Goal: Task Accomplishment & Management: Manage account settings

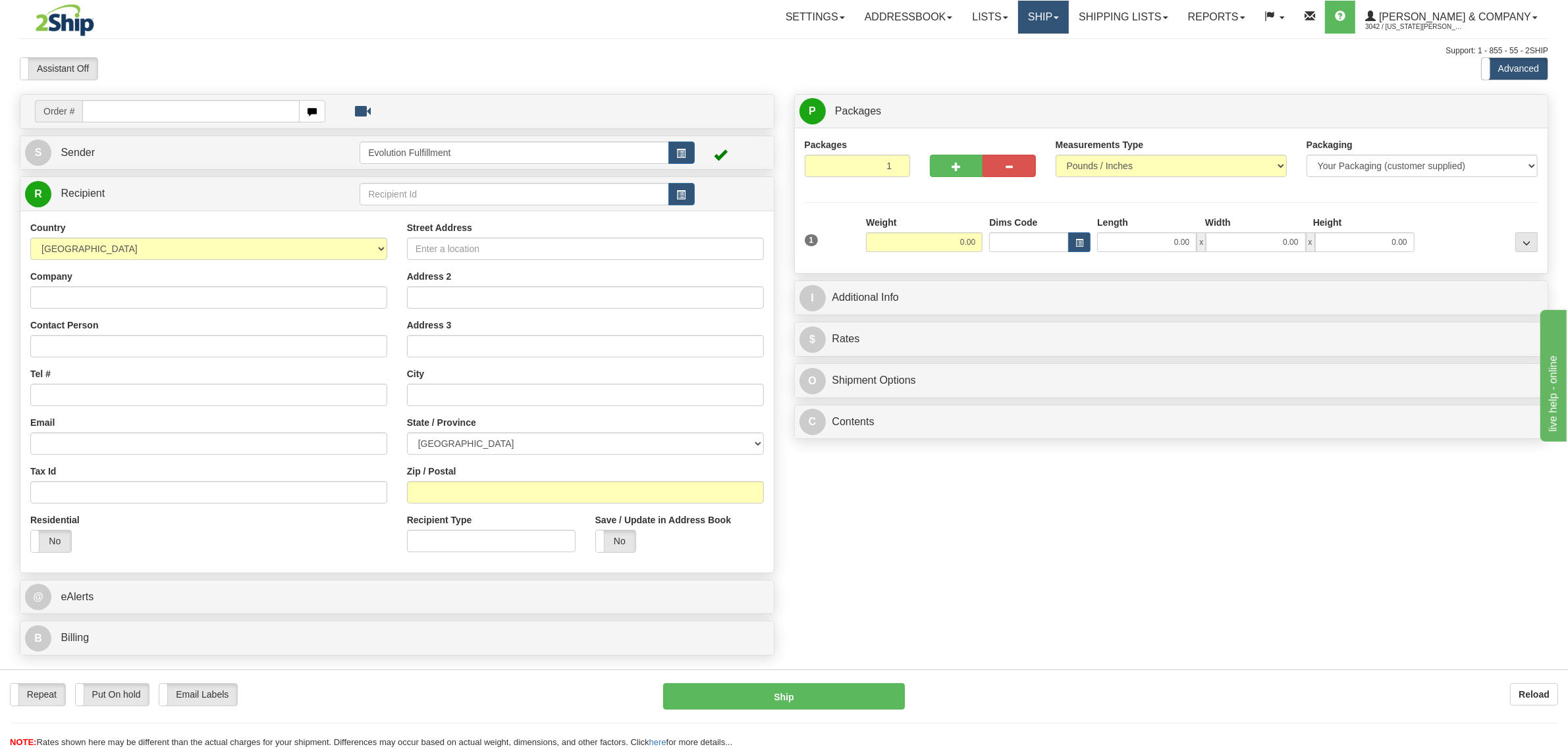
click at [1059, 18] on span at bounding box center [1056, 18] width 6 height 3
click at [1055, 60] on span "OnHold / Order Queue" at bounding box center [1008, 63] width 93 height 10
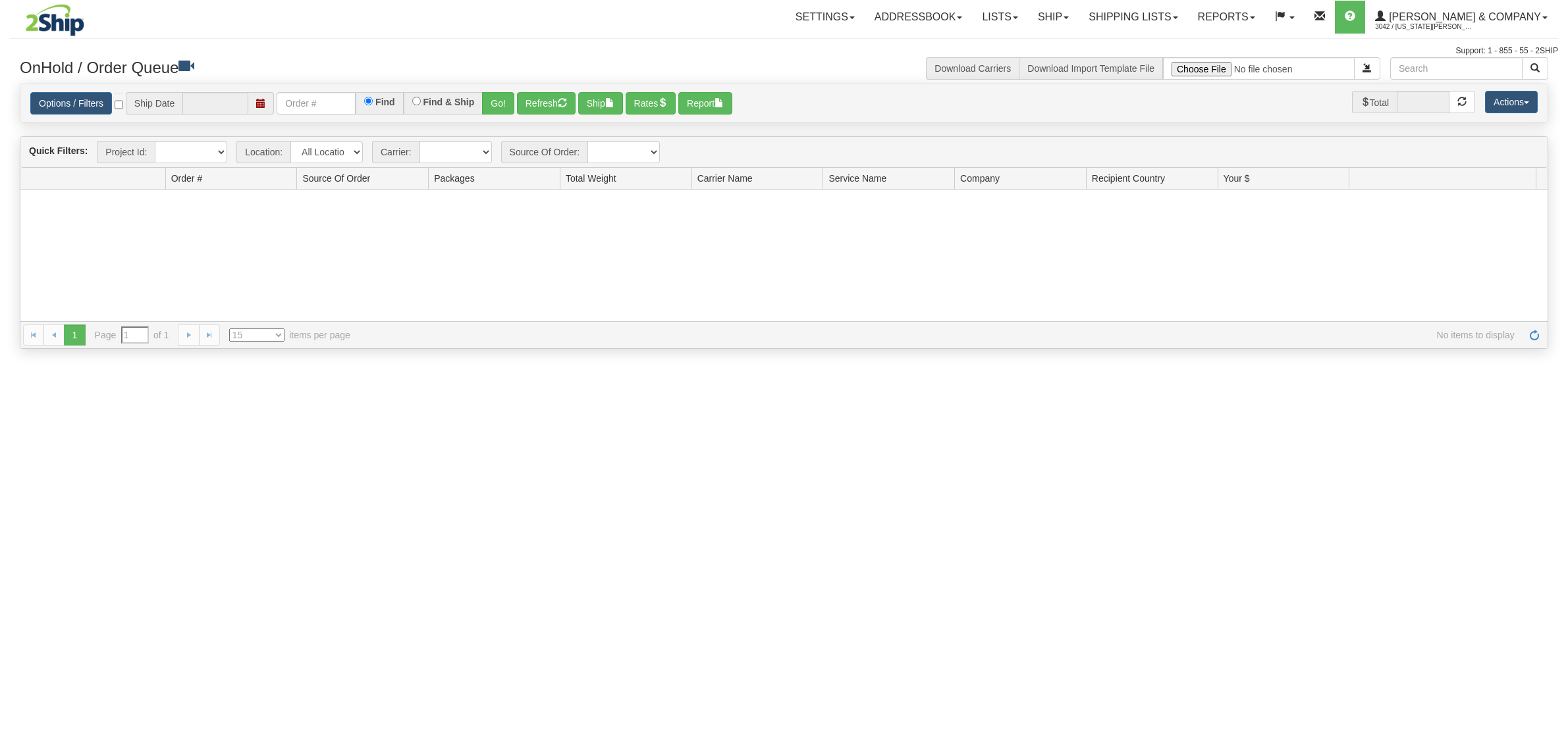
type input "[DATE]"
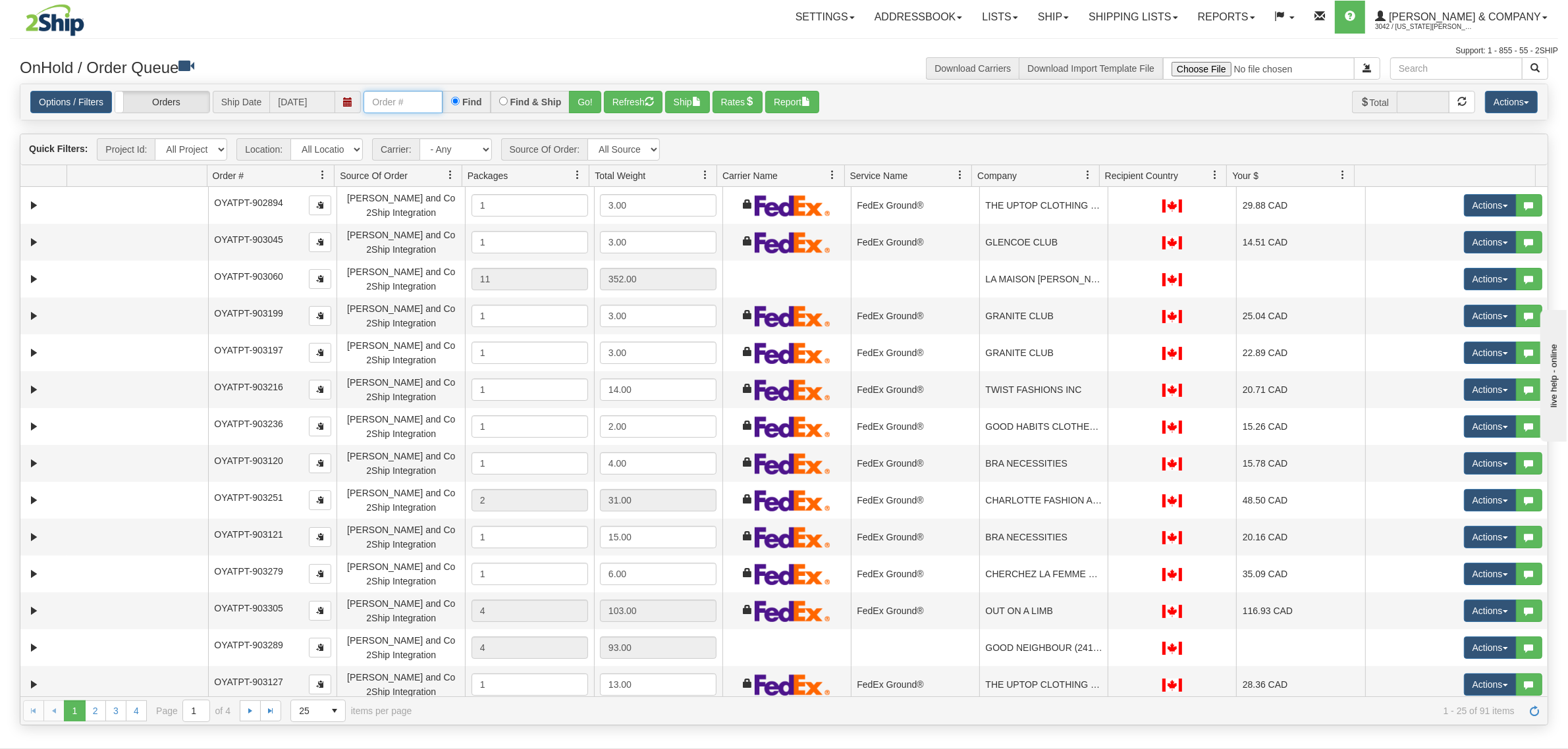
click at [391, 96] on input "text" at bounding box center [403, 102] width 79 height 22
click at [1455, 31] on span "3042 / [US_STATE][PERSON_NAME]" at bounding box center [1425, 26] width 99 height 13
click at [1466, 77] on span "LOG OUT" at bounding box center [1470, 80] width 42 height 10
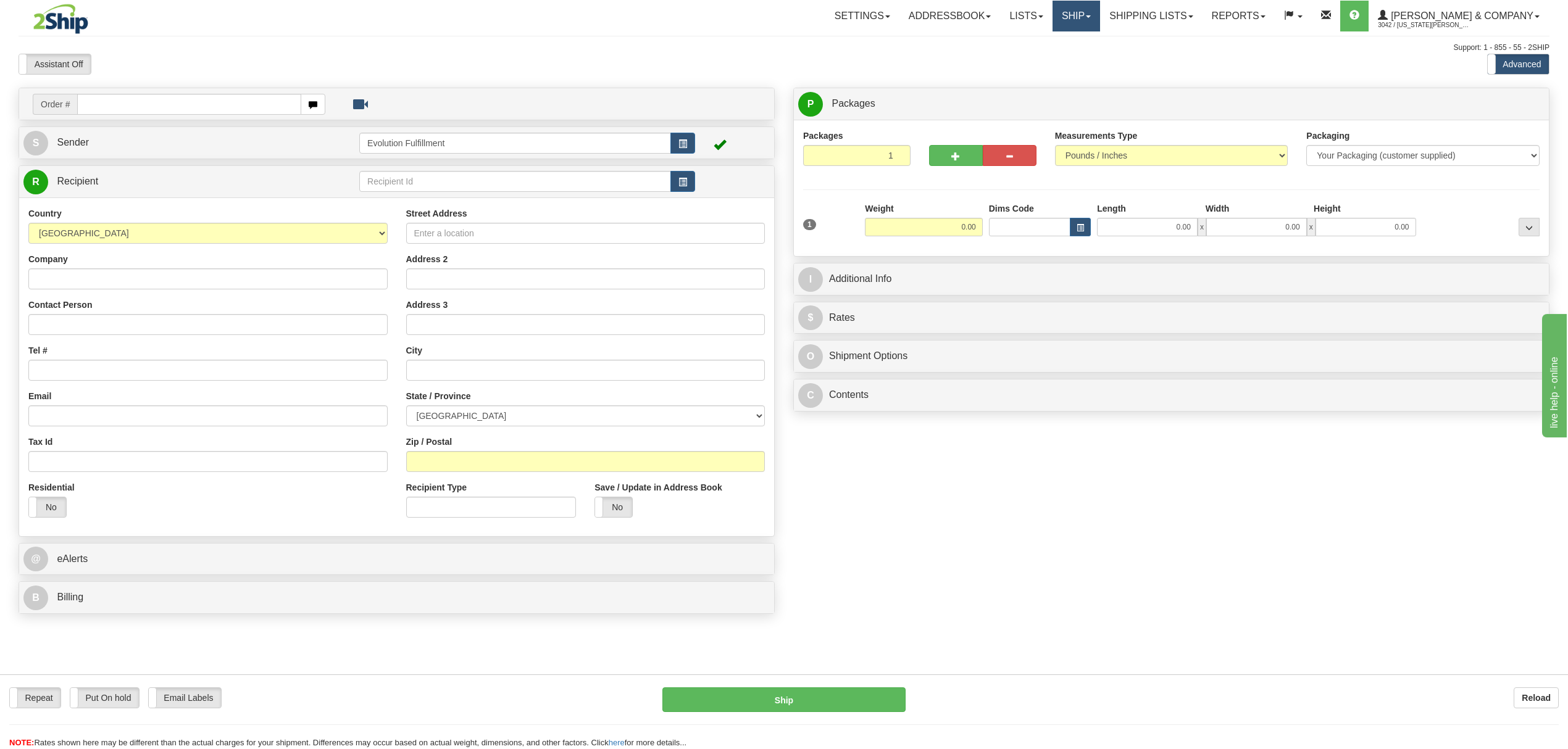
click at [1100, 23] on link "Ship" at bounding box center [1076, 16] width 48 height 31
click at [1087, 57] on span "OnHold / Order Queue" at bounding box center [1043, 59] width 87 height 10
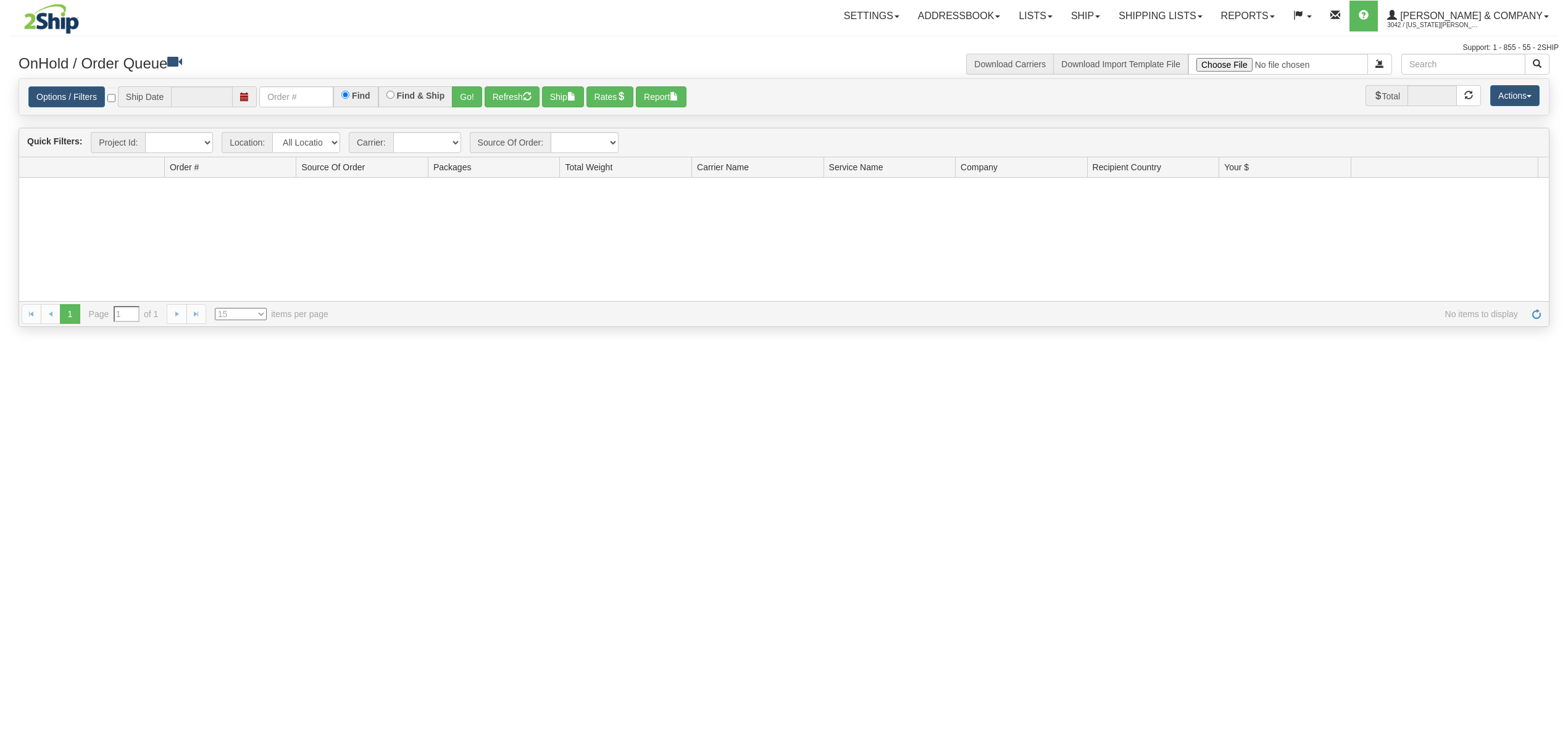
type input "[DATE]"
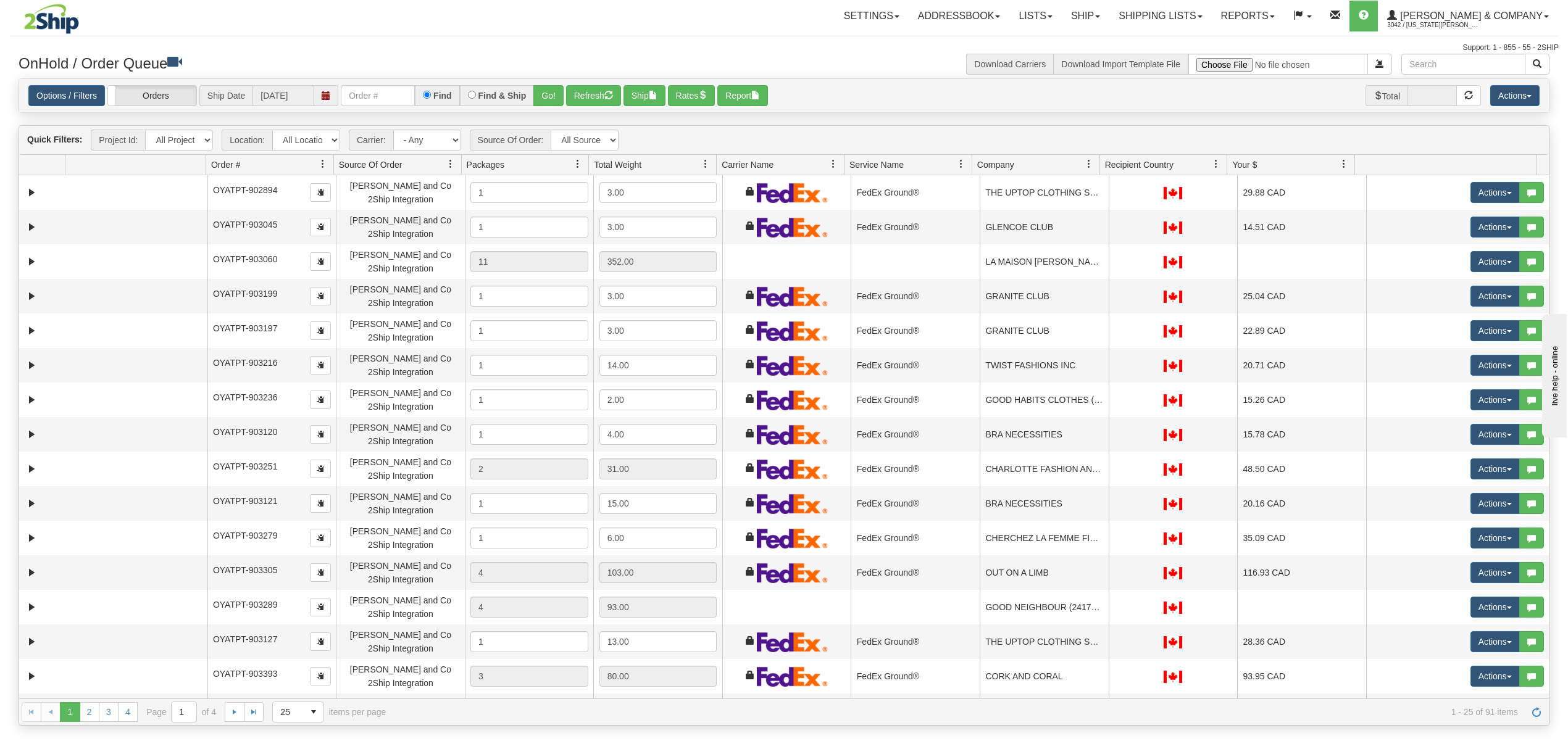
click at [1087, 164] on span at bounding box center [1088, 164] width 10 height 10
click at [1099, 199] on span "Sort Ascending" at bounding box center [1126, 193] width 97 height 33
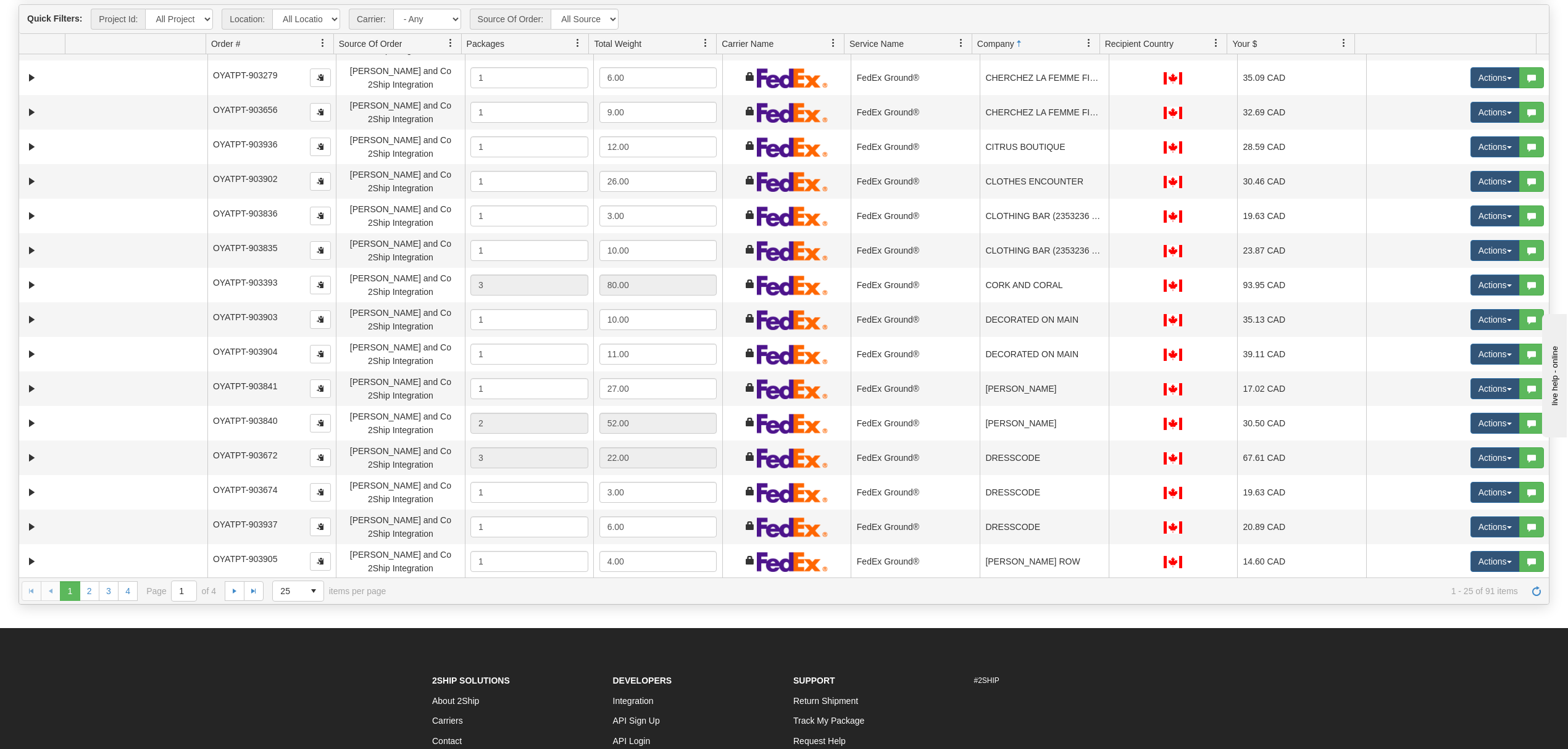
scroll to position [256, 0]
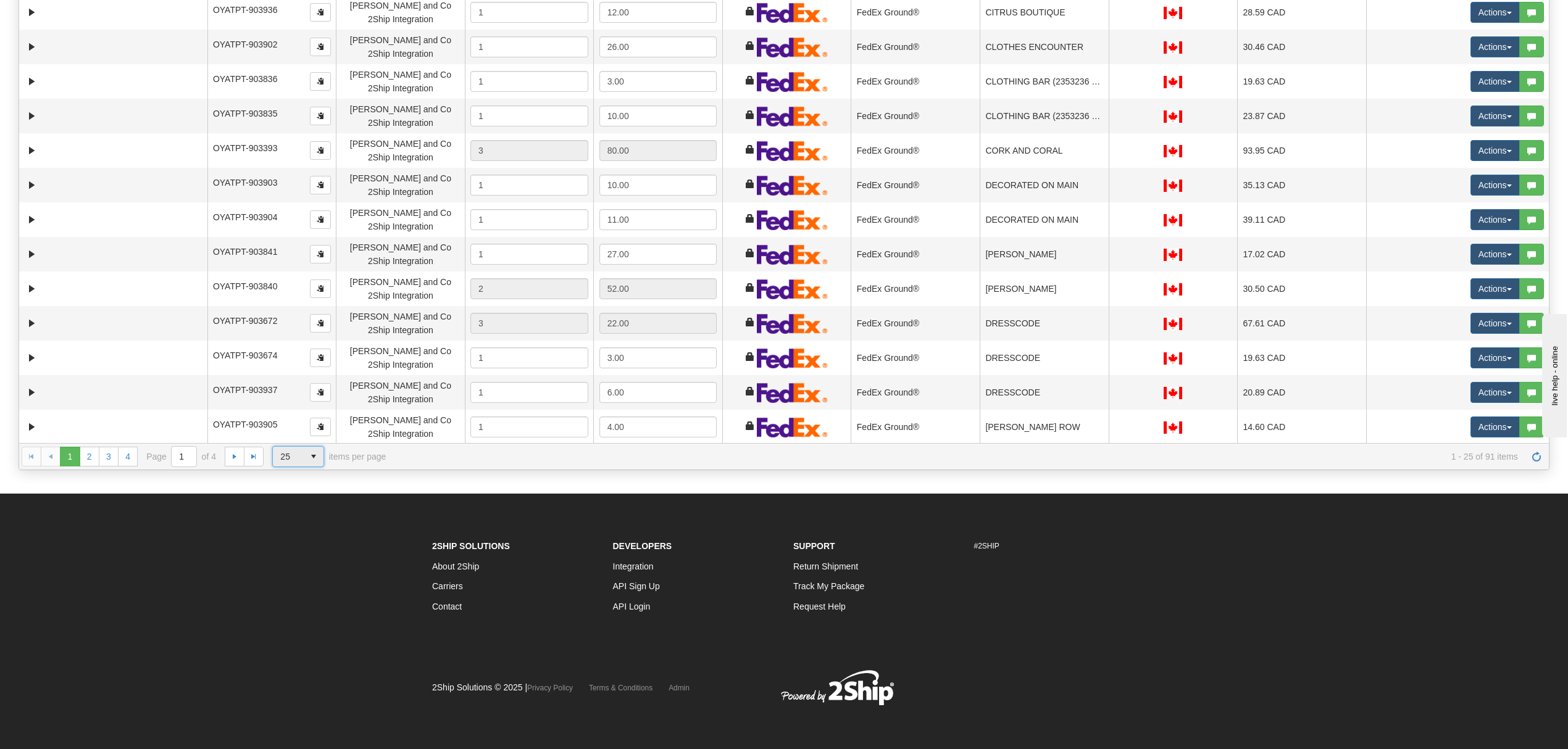
click at [294, 461] on span "25" at bounding box center [288, 456] width 16 height 12
click at [290, 527] on span "100" at bounding box center [285, 530] width 14 height 12
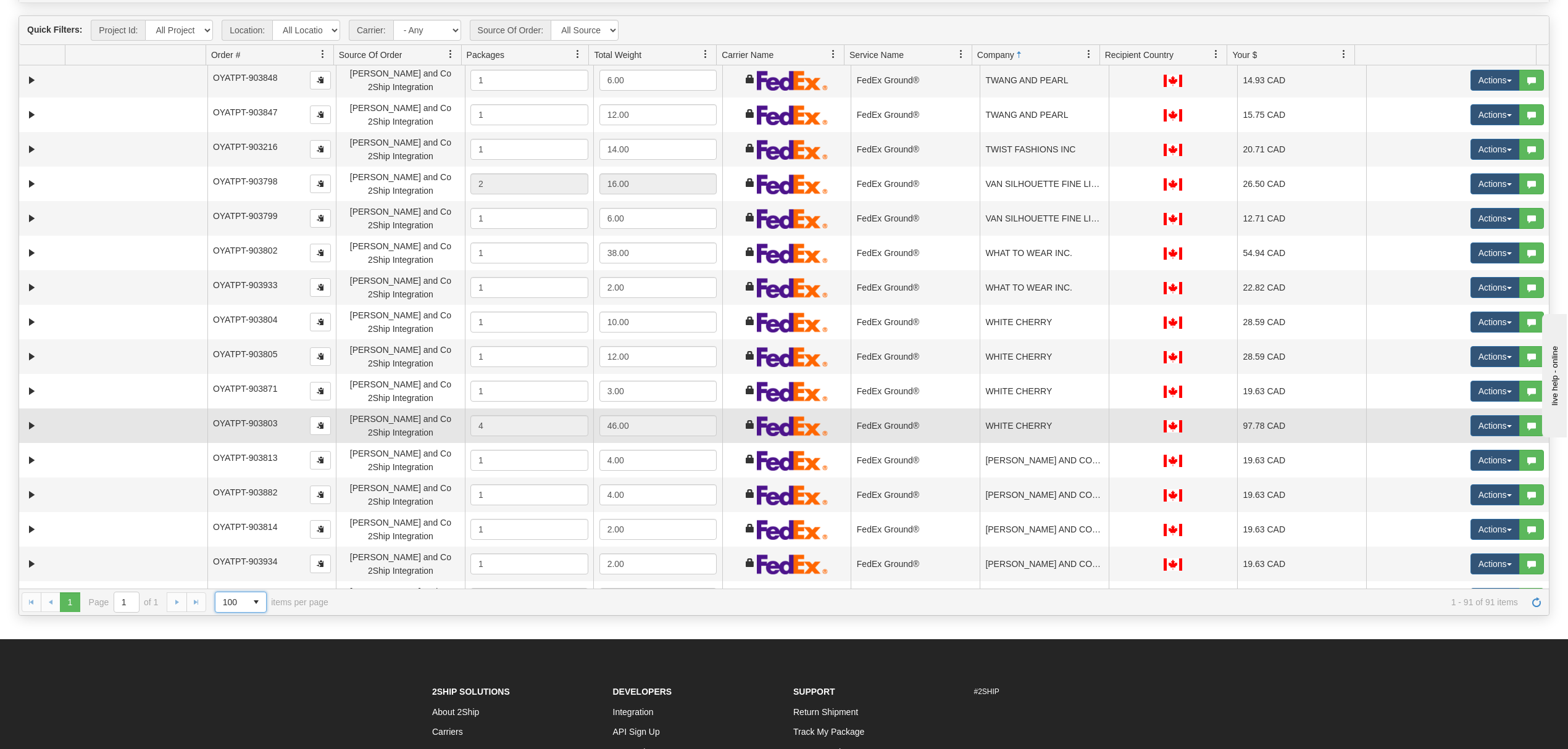
scroll to position [2454, 0]
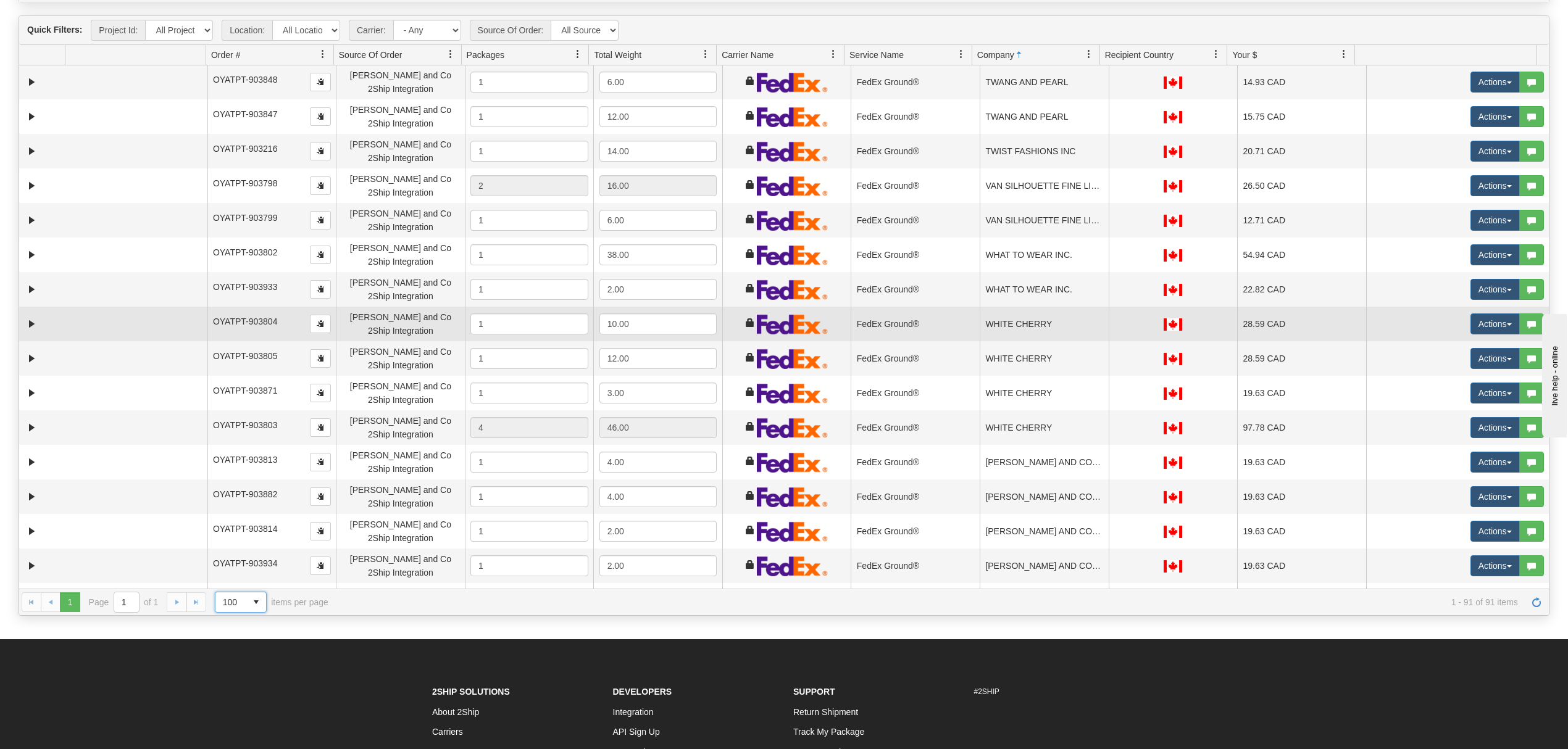
click at [1008, 319] on td "WHITE CHERRY" at bounding box center [1044, 324] width 129 height 35
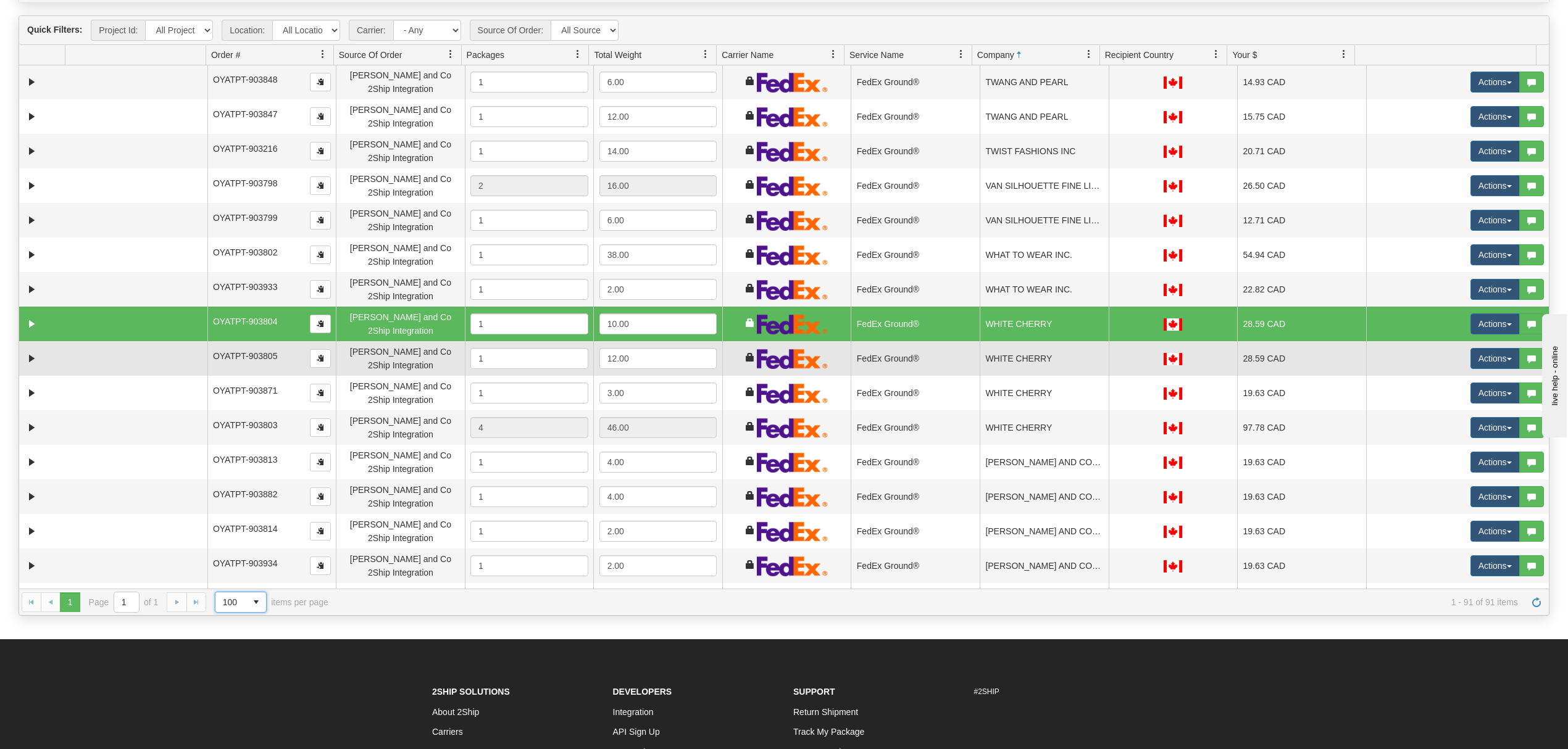
click at [1022, 358] on td "WHITE CHERRY" at bounding box center [1044, 358] width 129 height 35
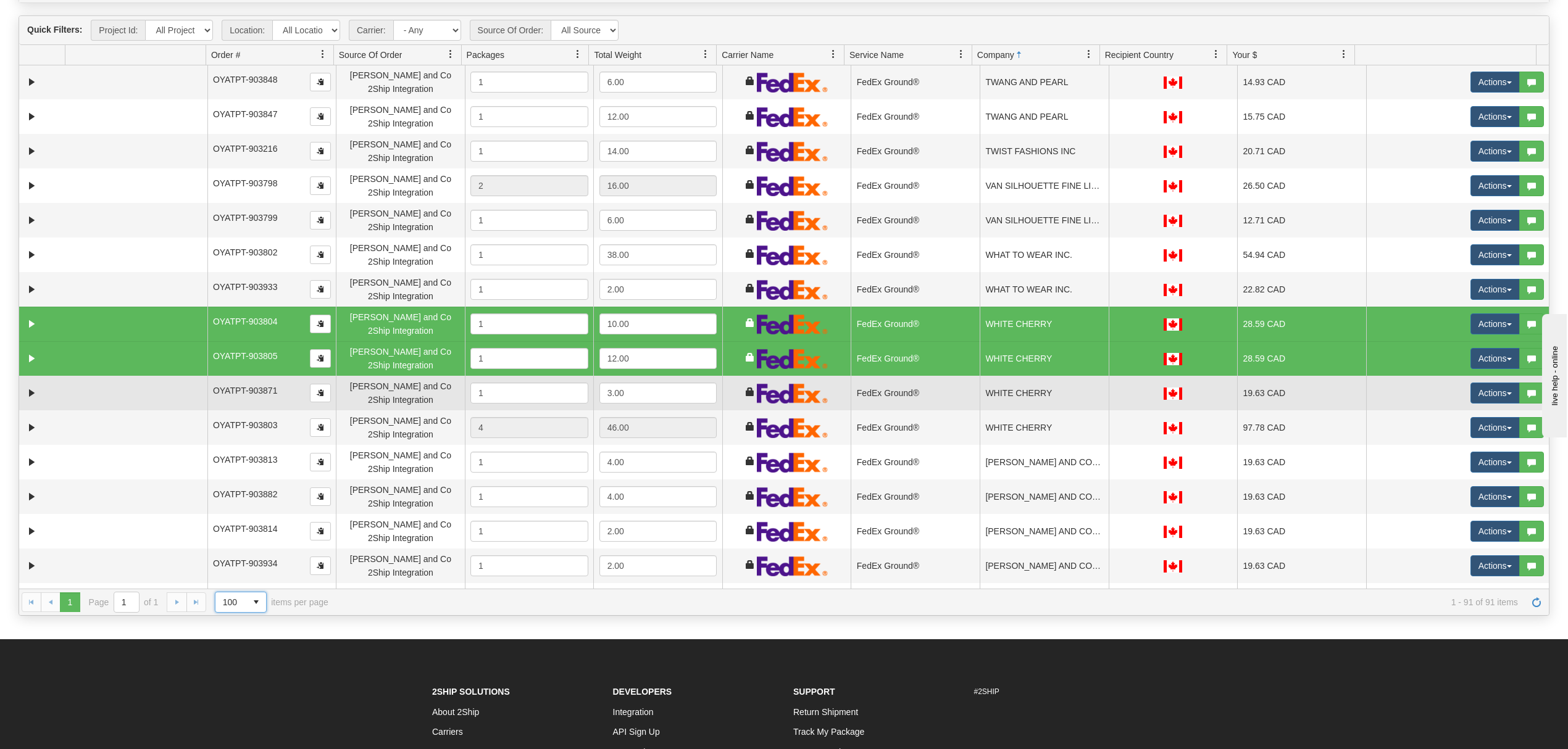
click at [1020, 393] on td "WHITE CHERRY" at bounding box center [1044, 393] width 129 height 35
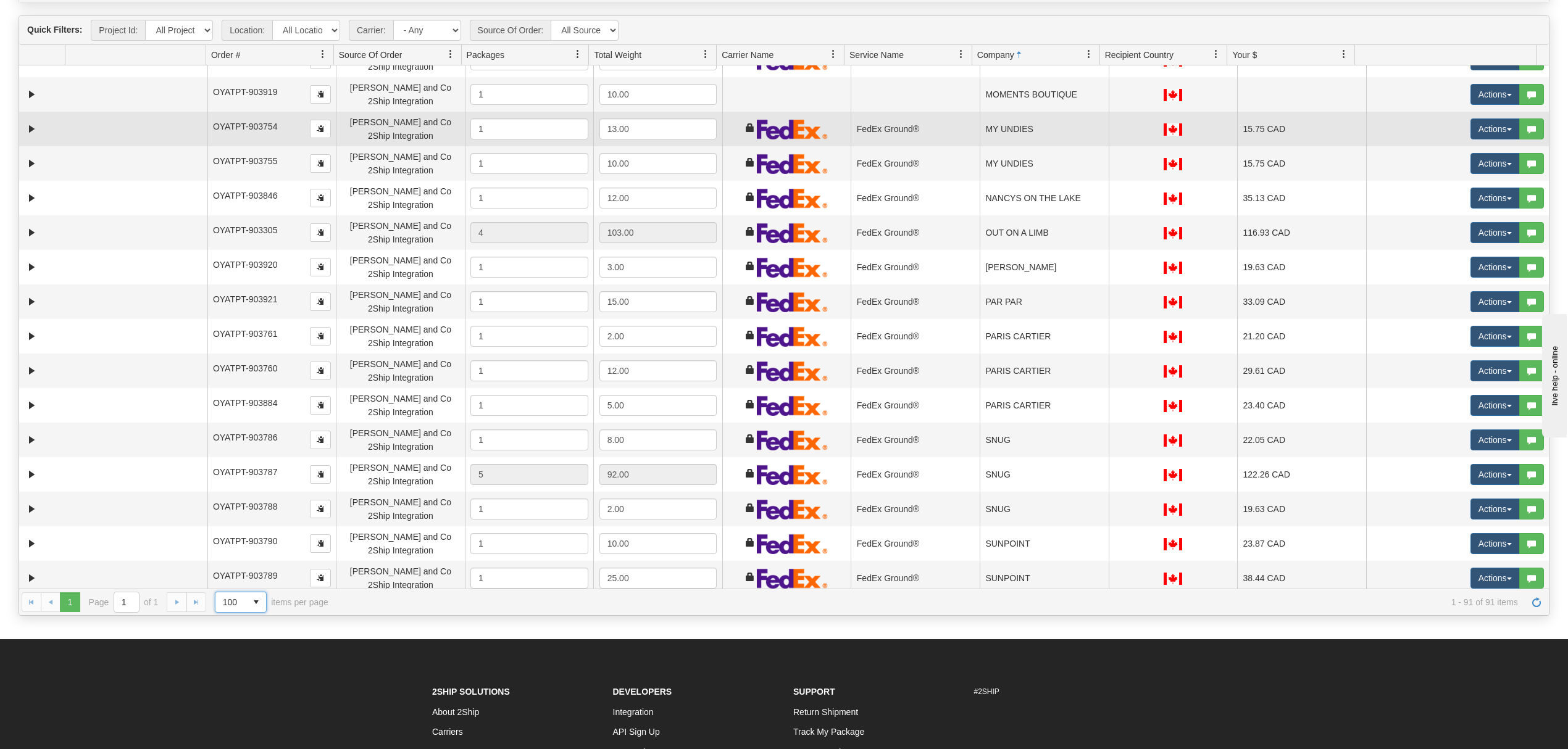
scroll to position [1549, 0]
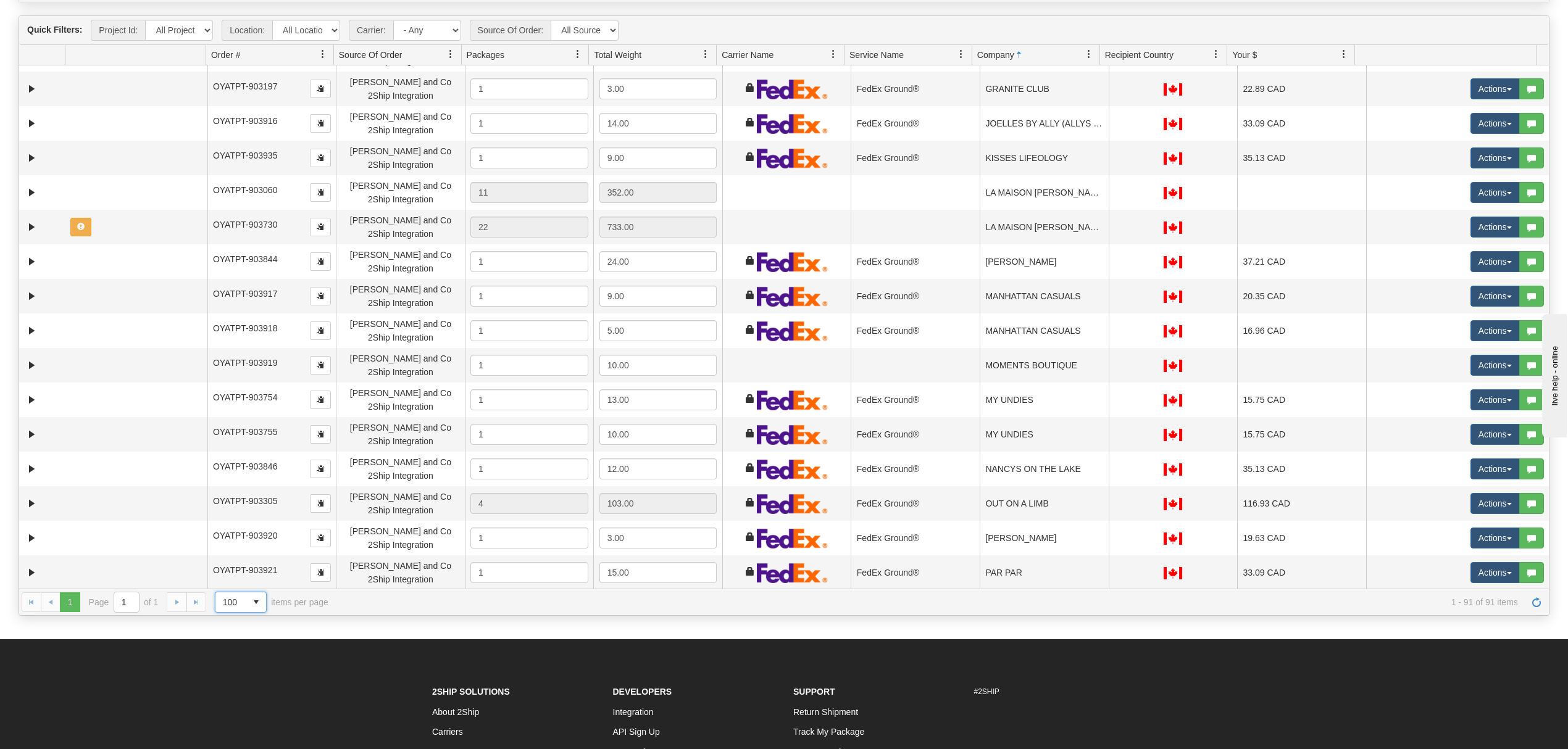
click at [1567, 533] on html "Toggle navigation Settings Shipping Preferences New Recipients" at bounding box center [784, 265] width 1568 height 749
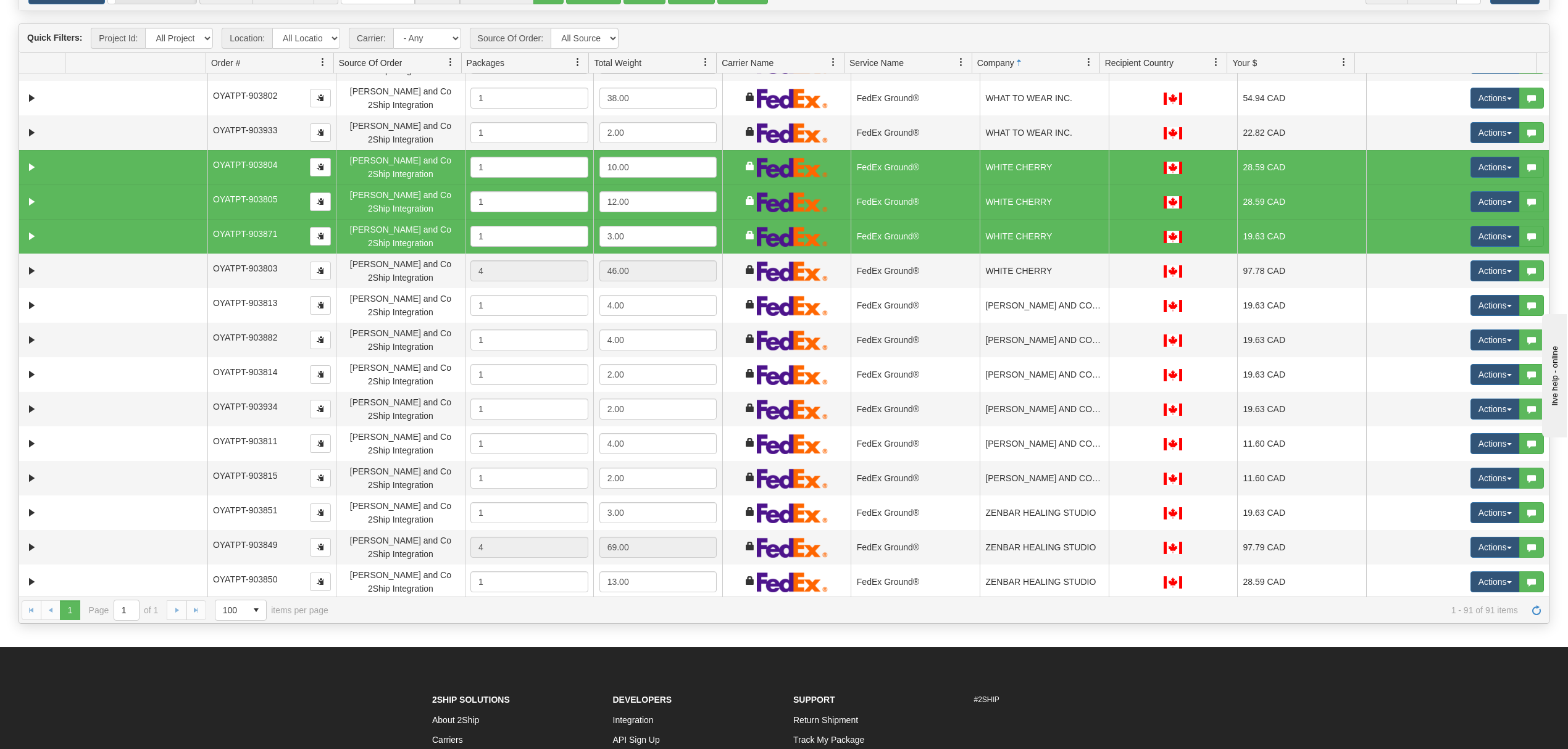
scroll to position [0, 0]
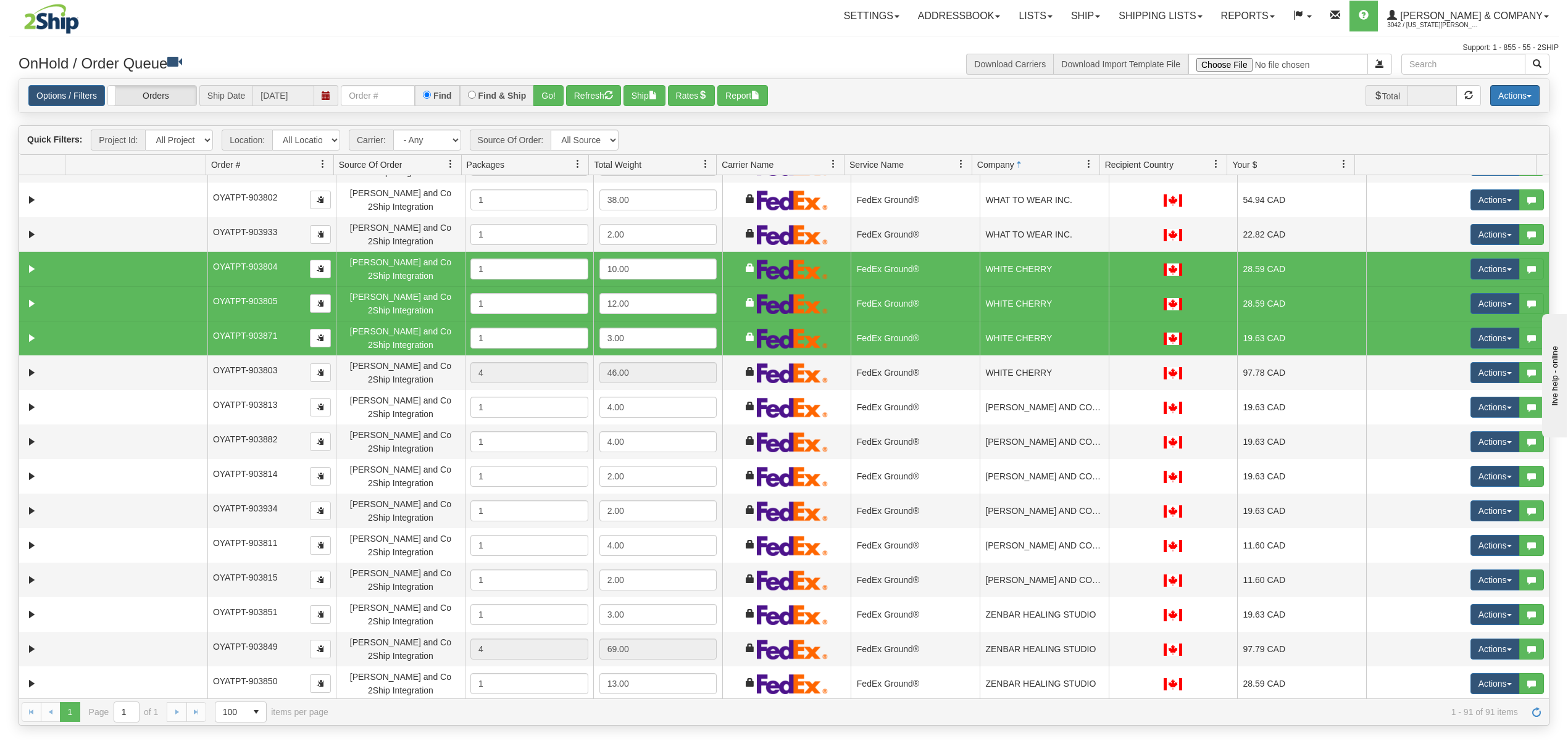
click at [1499, 87] on button "Actions" at bounding box center [1514, 96] width 50 height 21
click at [1459, 196] on link "Delete Selected" at bounding box center [1486, 195] width 104 height 16
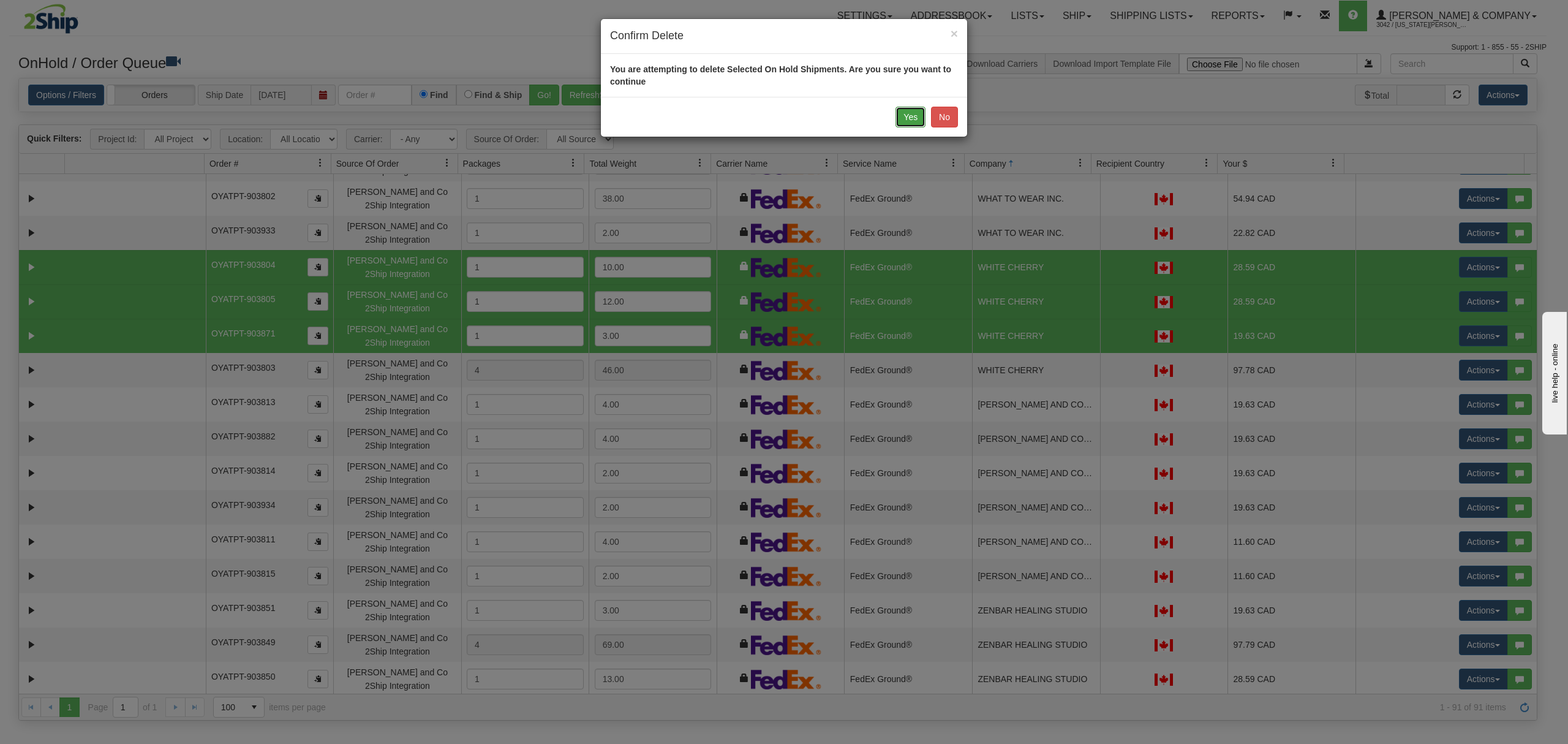
click at [905, 113] on button "Yes" at bounding box center [911, 117] width 30 height 21
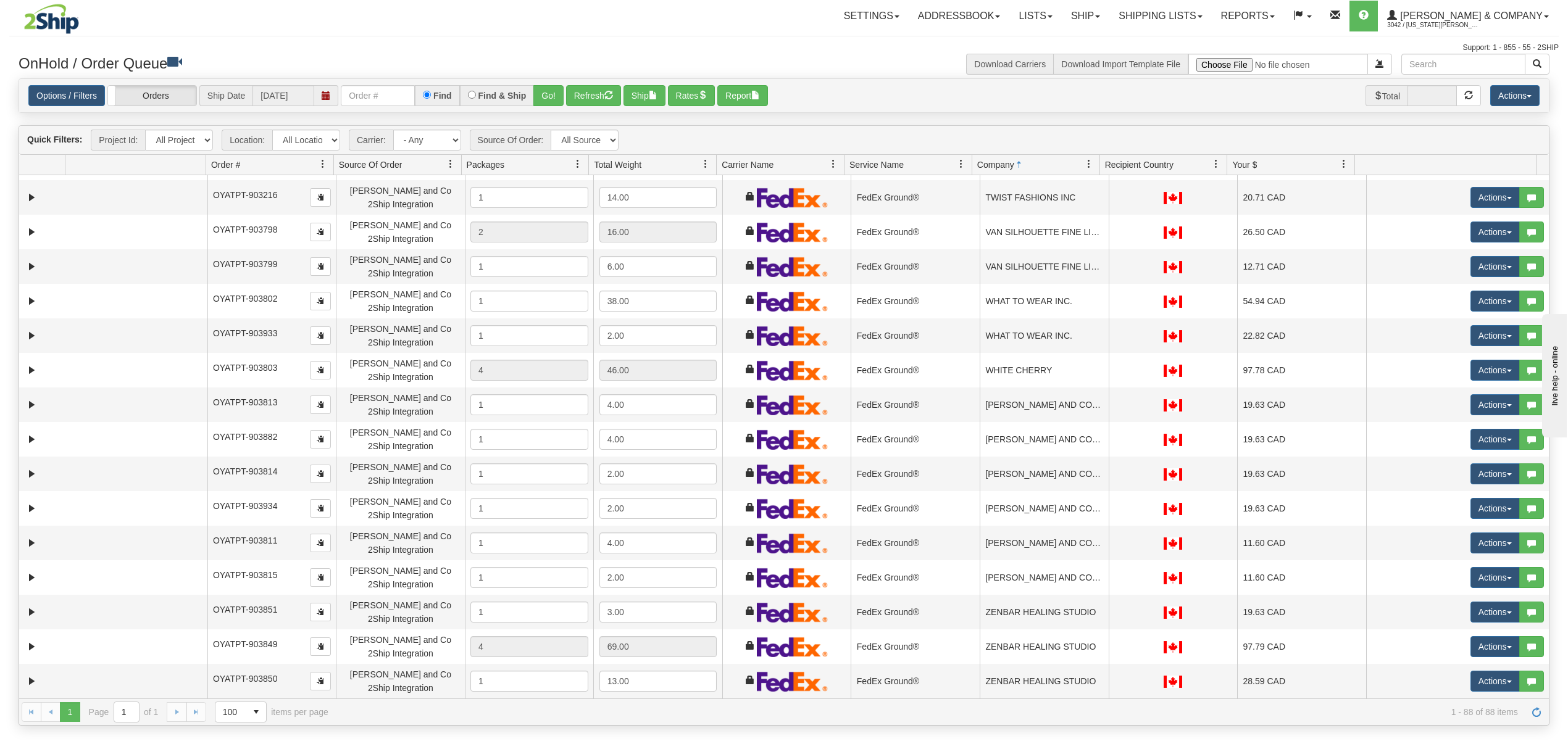
scroll to position [2515, 0]
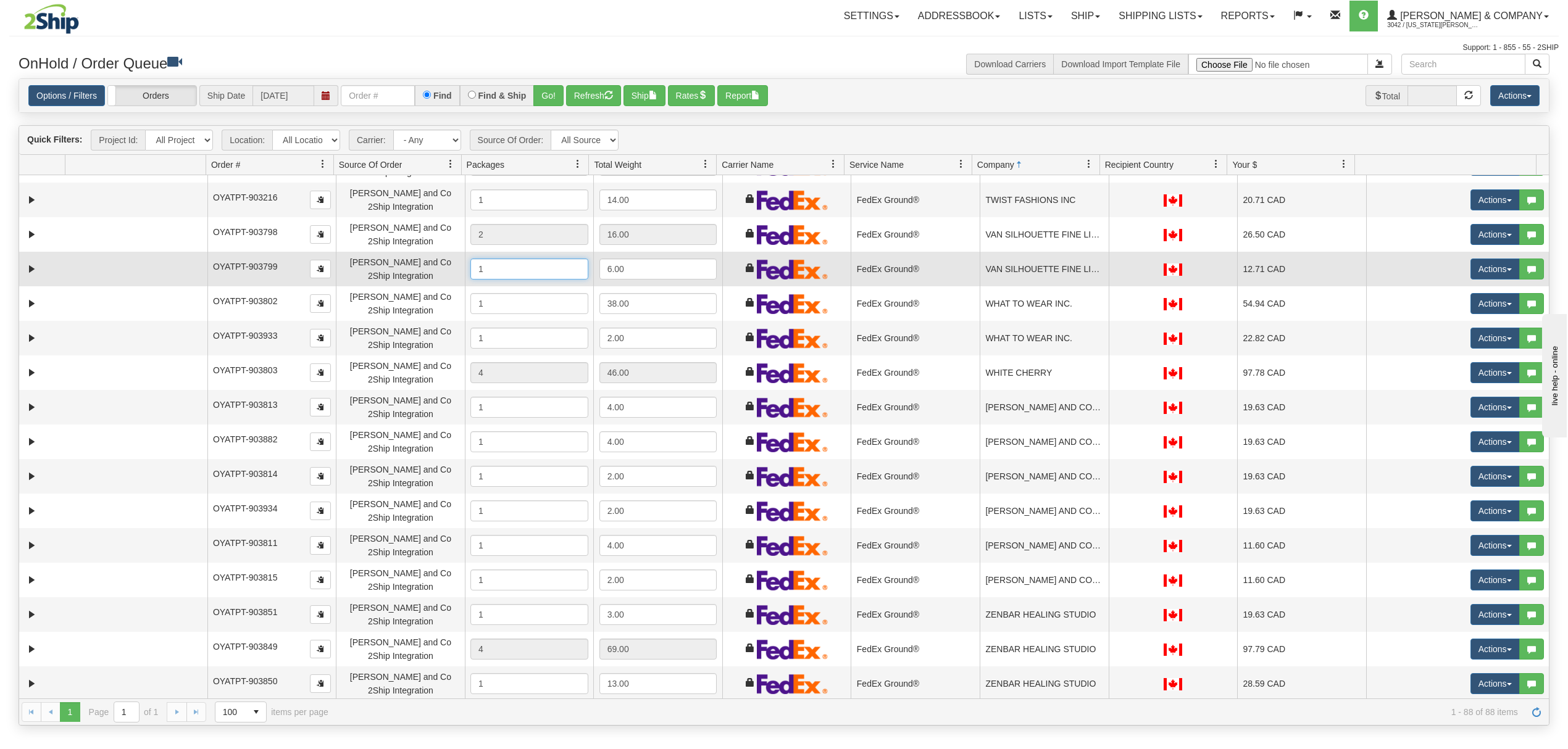
click at [536, 267] on input "1" at bounding box center [529, 269] width 118 height 21
click at [897, 280] on td "FedEx Ground®" at bounding box center [915, 269] width 129 height 35
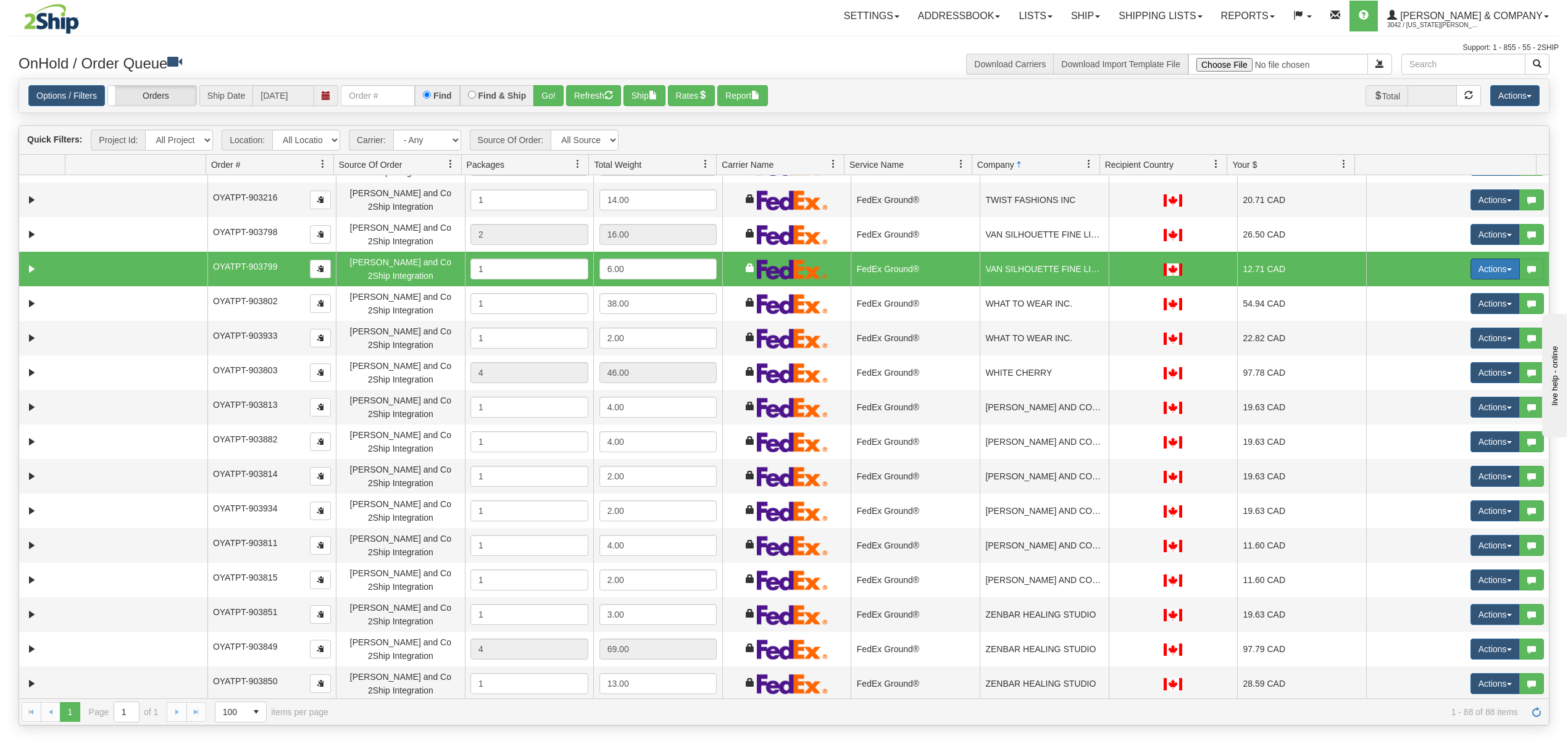
click at [1477, 268] on button "Actions" at bounding box center [1495, 269] width 50 height 21
click at [1432, 359] on span "Delete" at bounding box center [1449, 356] width 33 height 10
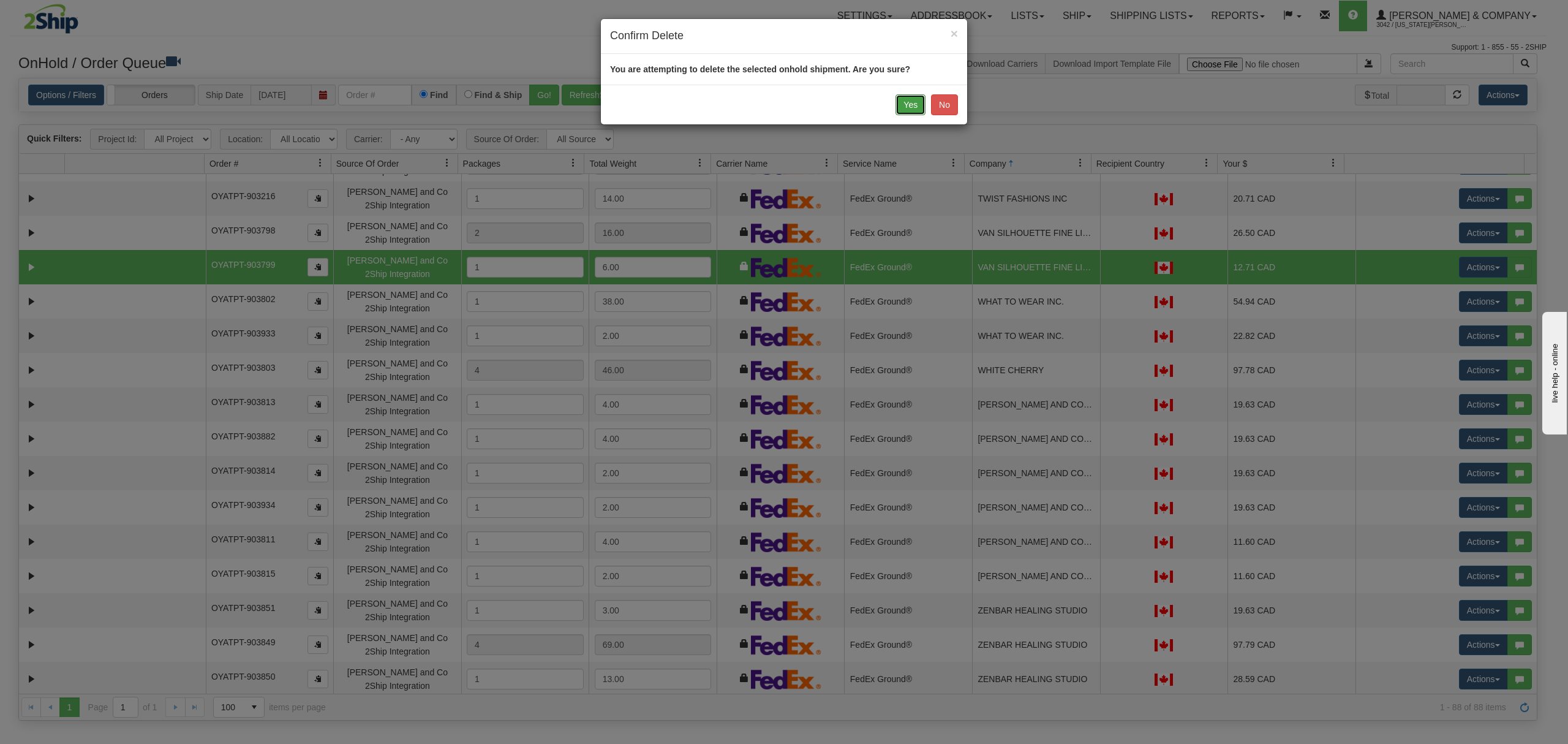
click at [907, 111] on button "Yes" at bounding box center [911, 105] width 30 height 21
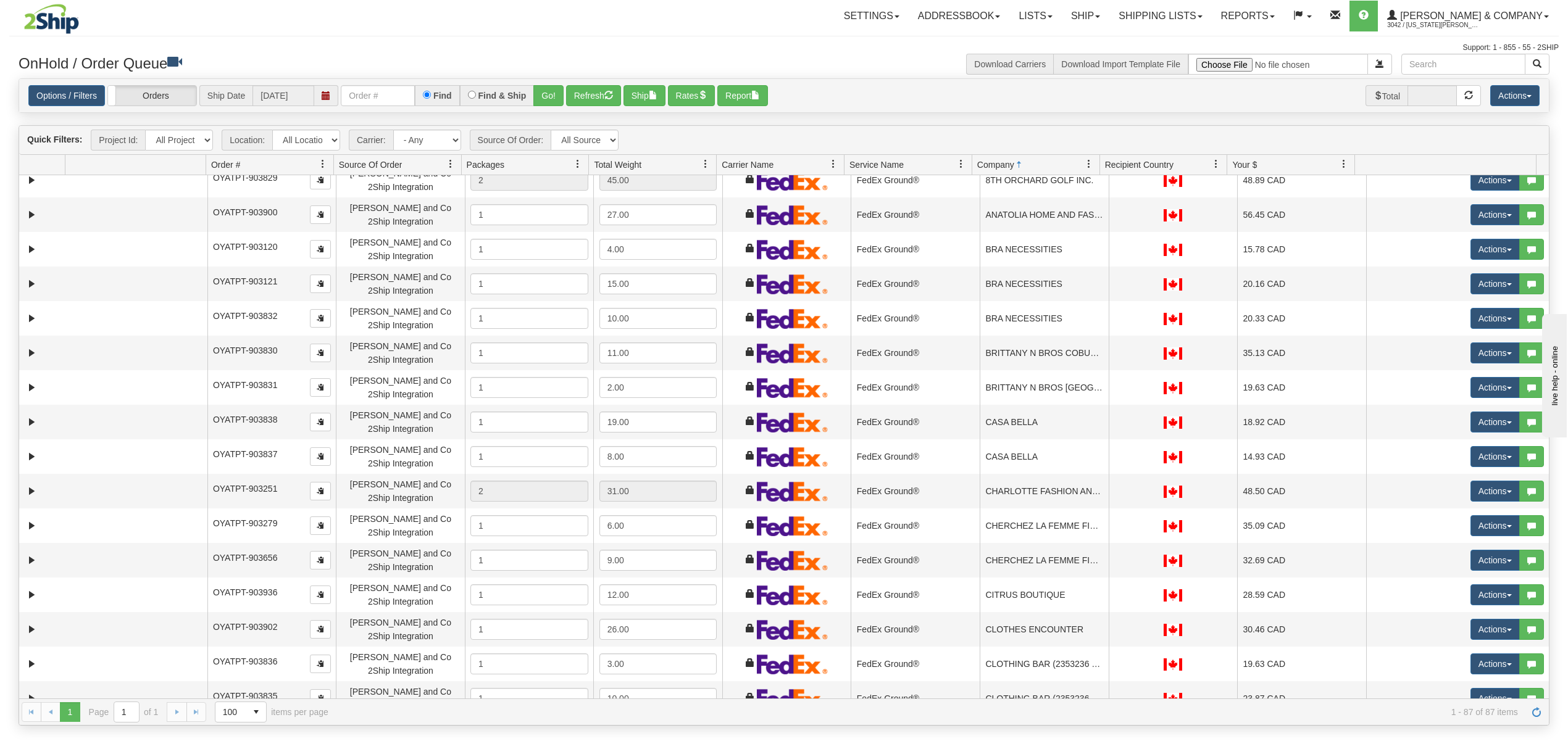
scroll to position [0, 0]
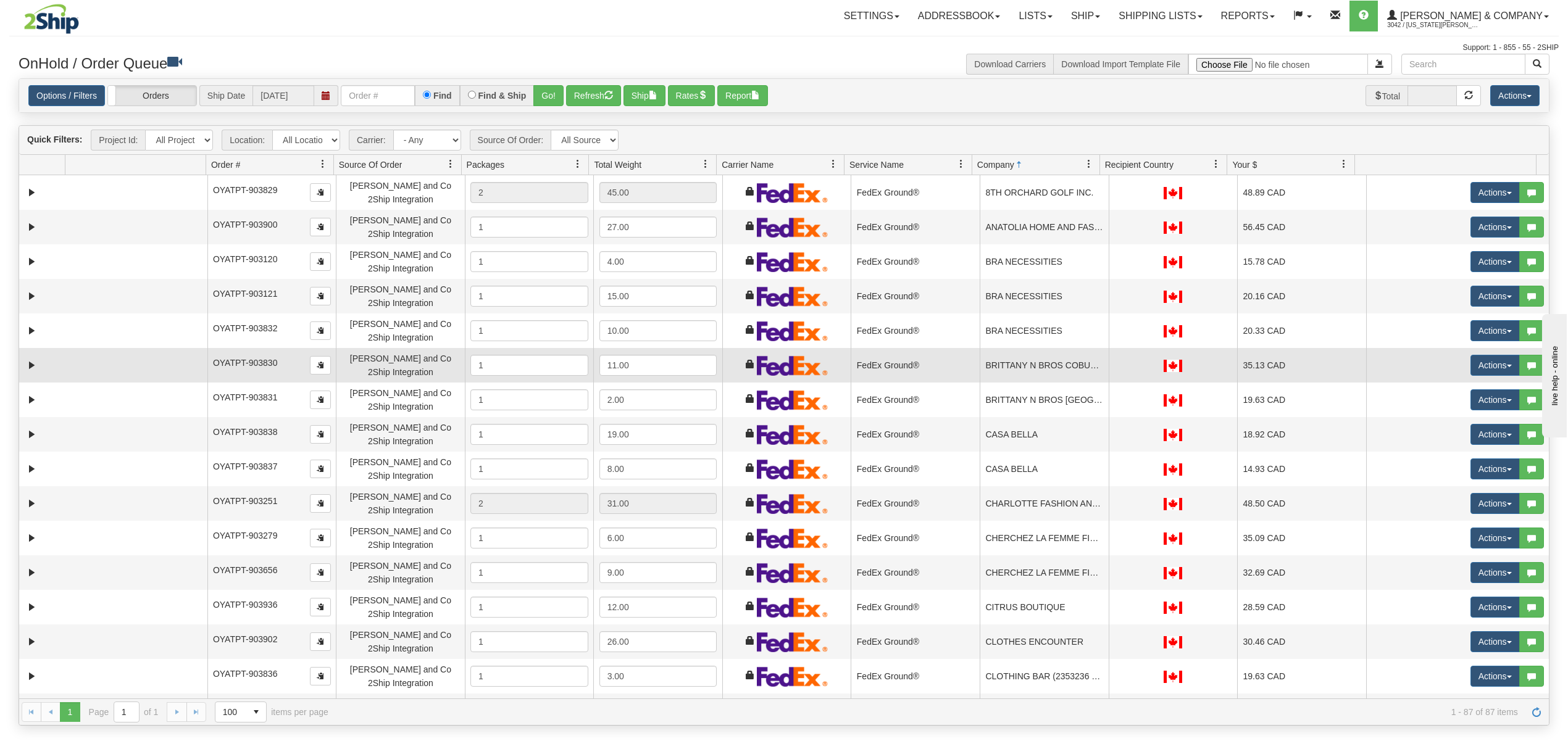
click at [1017, 382] on td "BRITTANY N BROS COBURG" at bounding box center [1044, 365] width 129 height 35
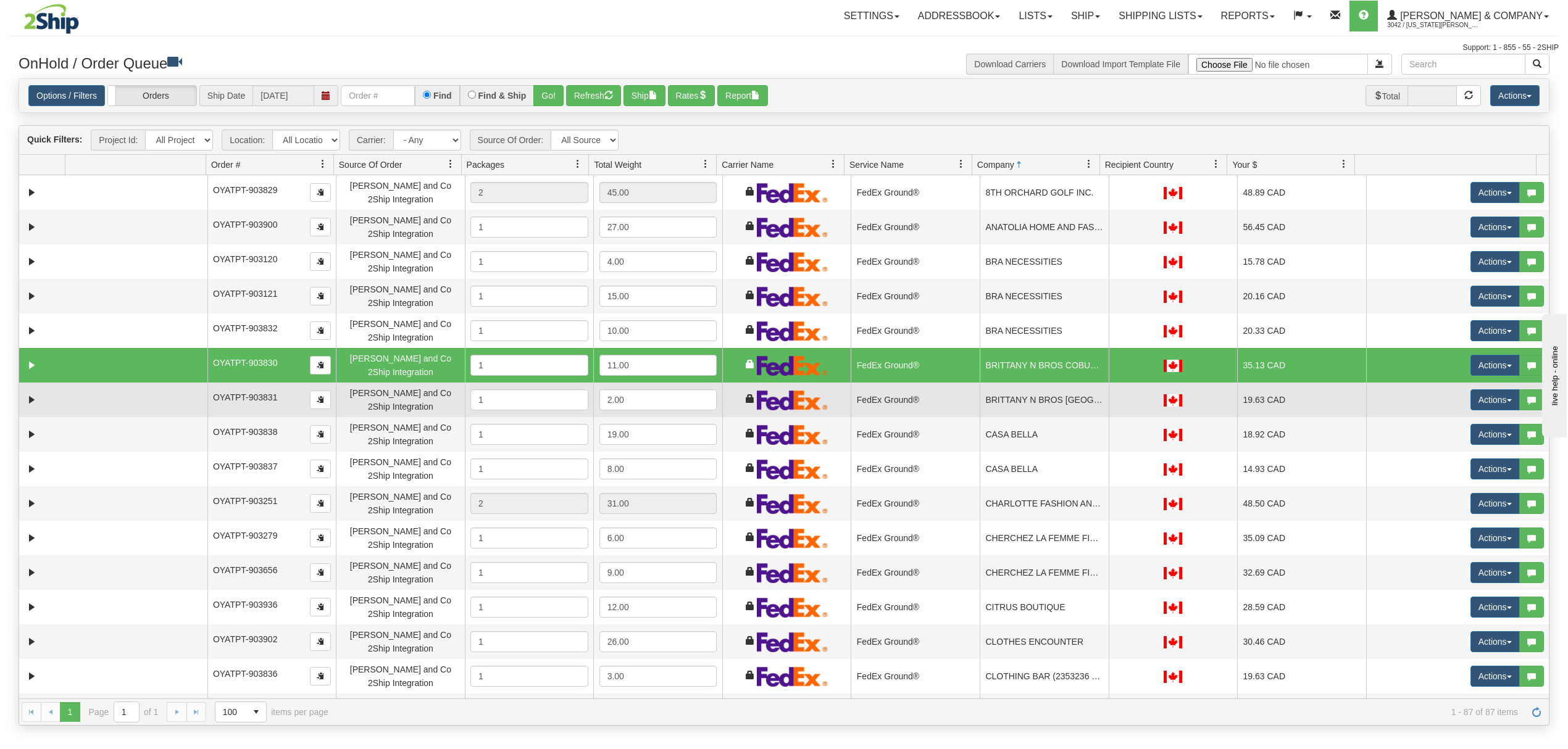
click at [1031, 417] on td "BRITTANY N BROS PORT PERRY" at bounding box center [1044, 399] width 129 height 35
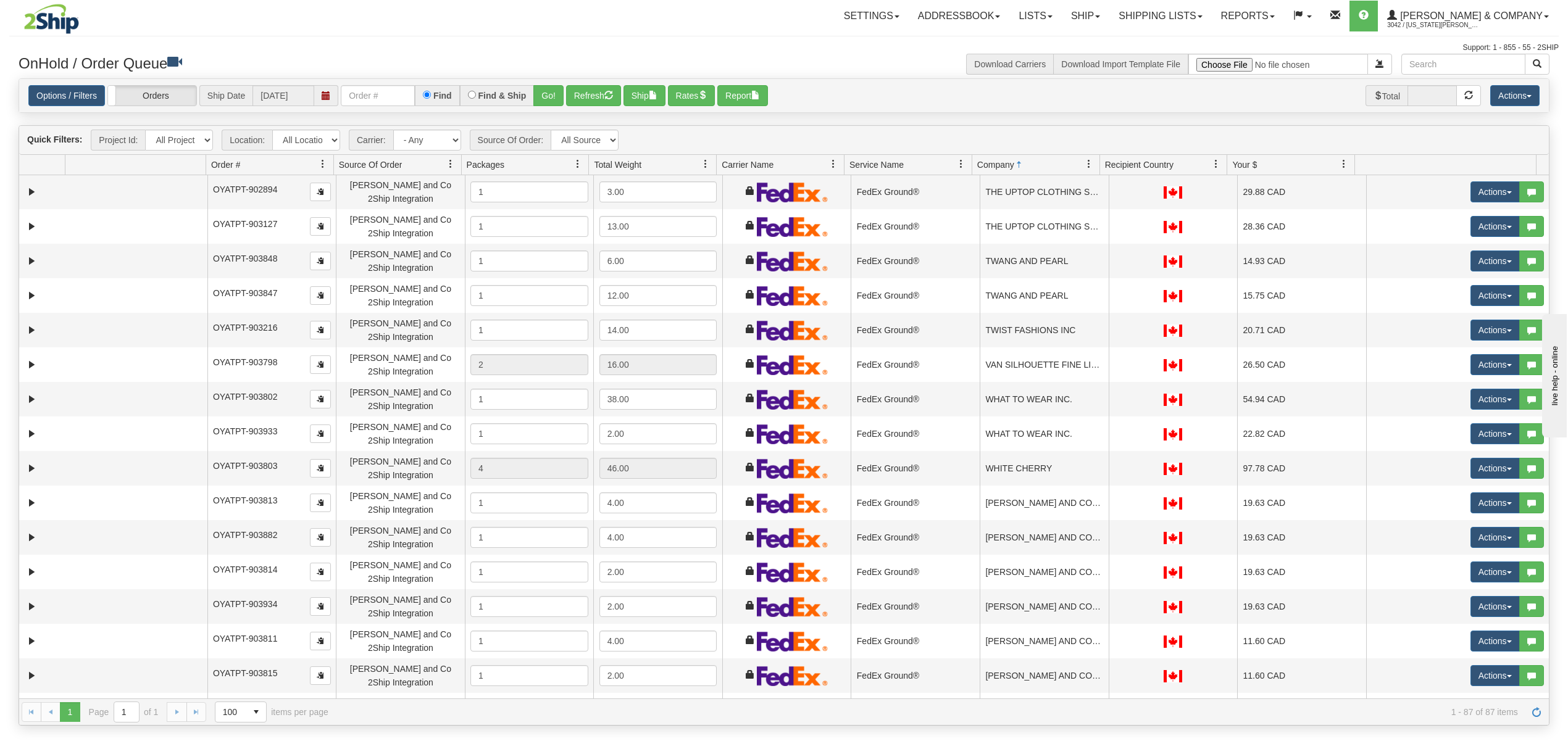
scroll to position [2386, 0]
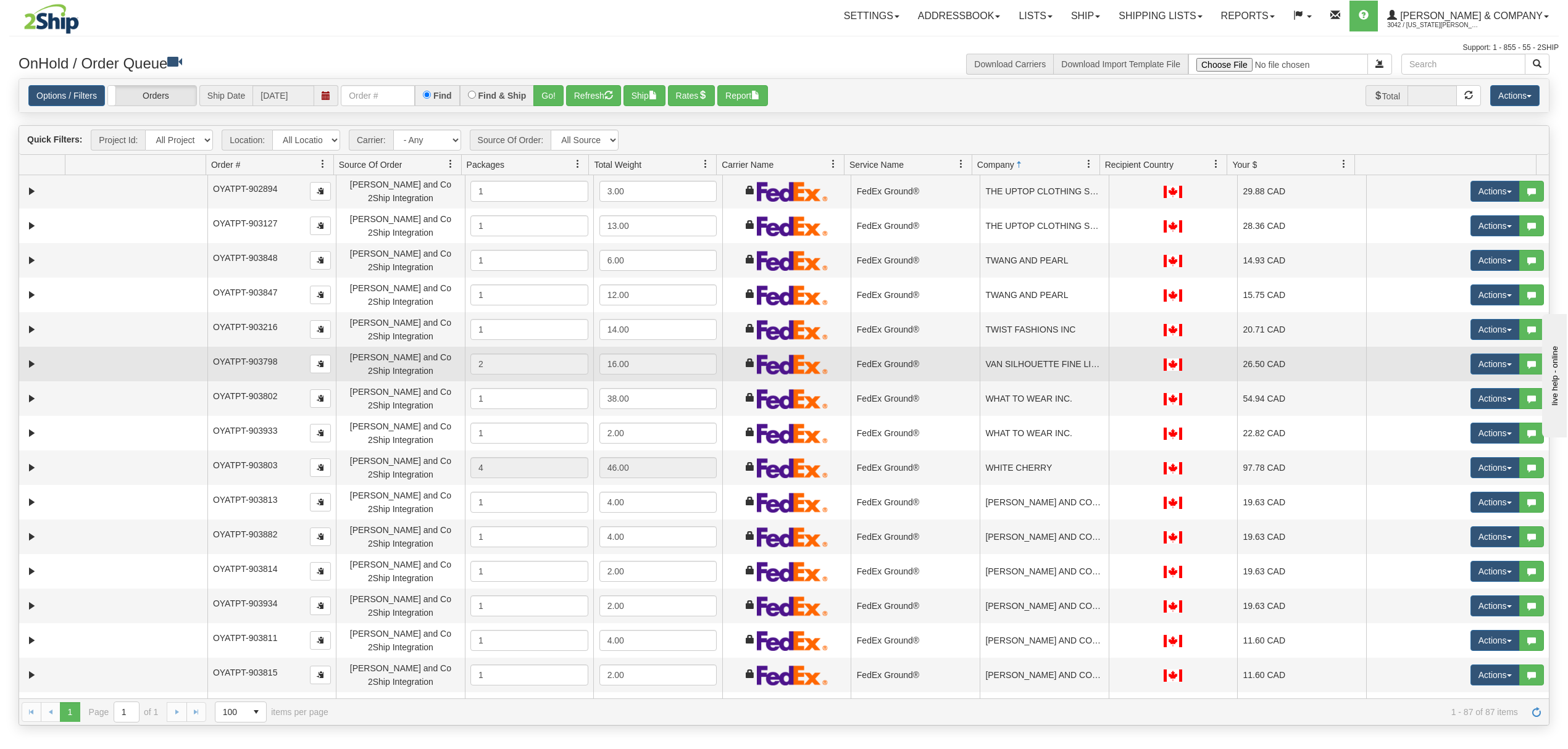
click at [1028, 354] on td "VAN SILHOUETTE FINE LINGERIE" at bounding box center [1044, 364] width 129 height 35
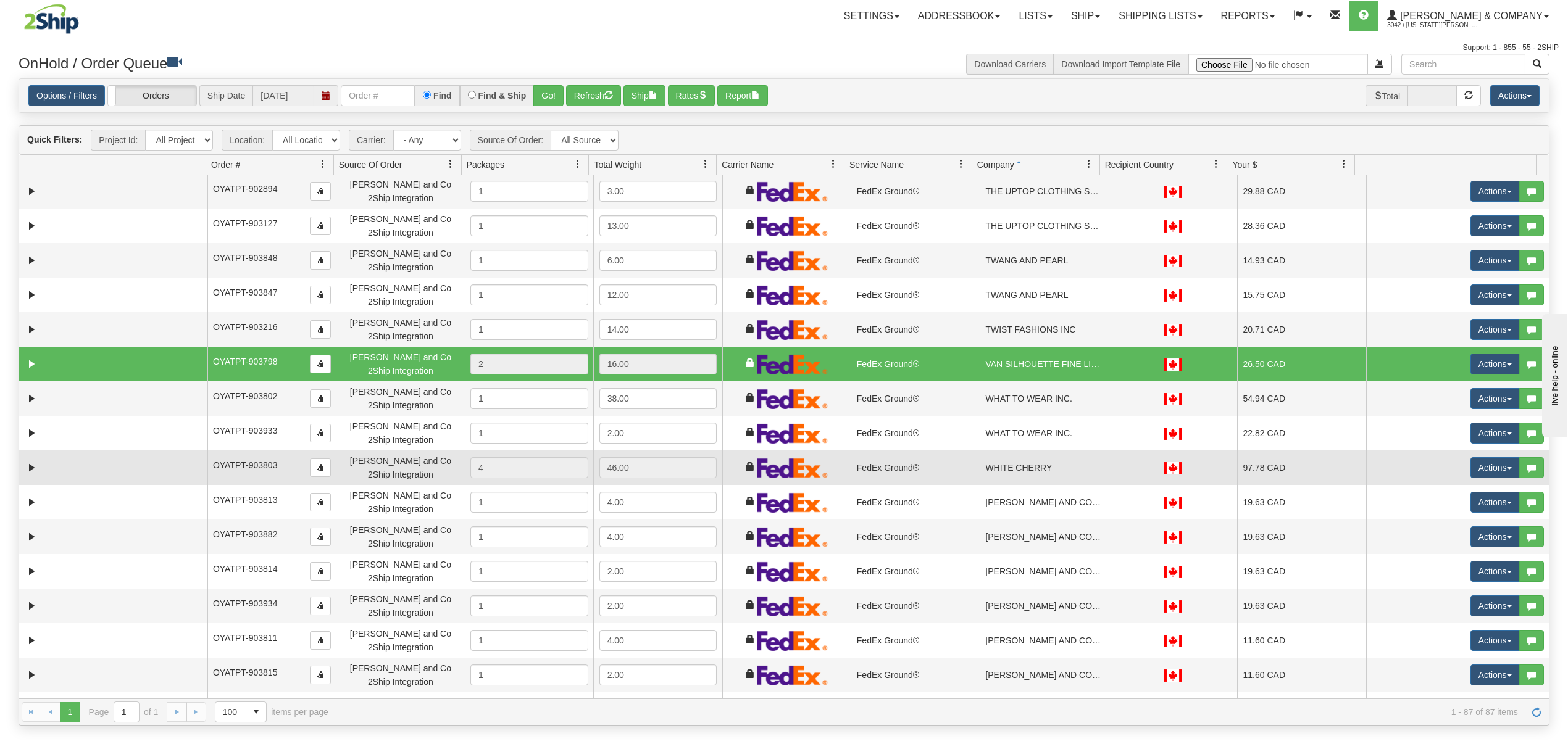
click at [1043, 470] on td "WHITE CHERRY" at bounding box center [1044, 467] width 129 height 35
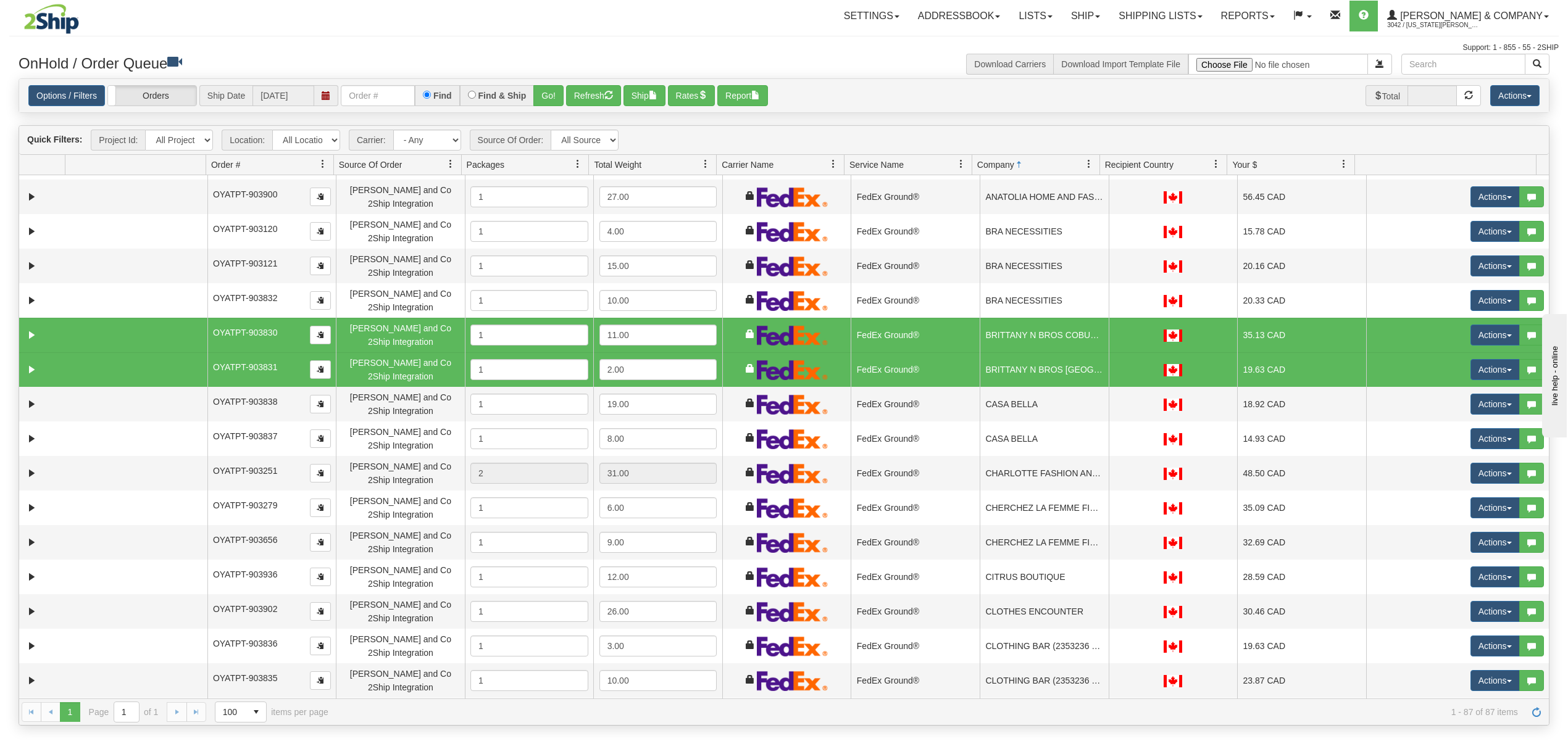
scroll to position [0, 0]
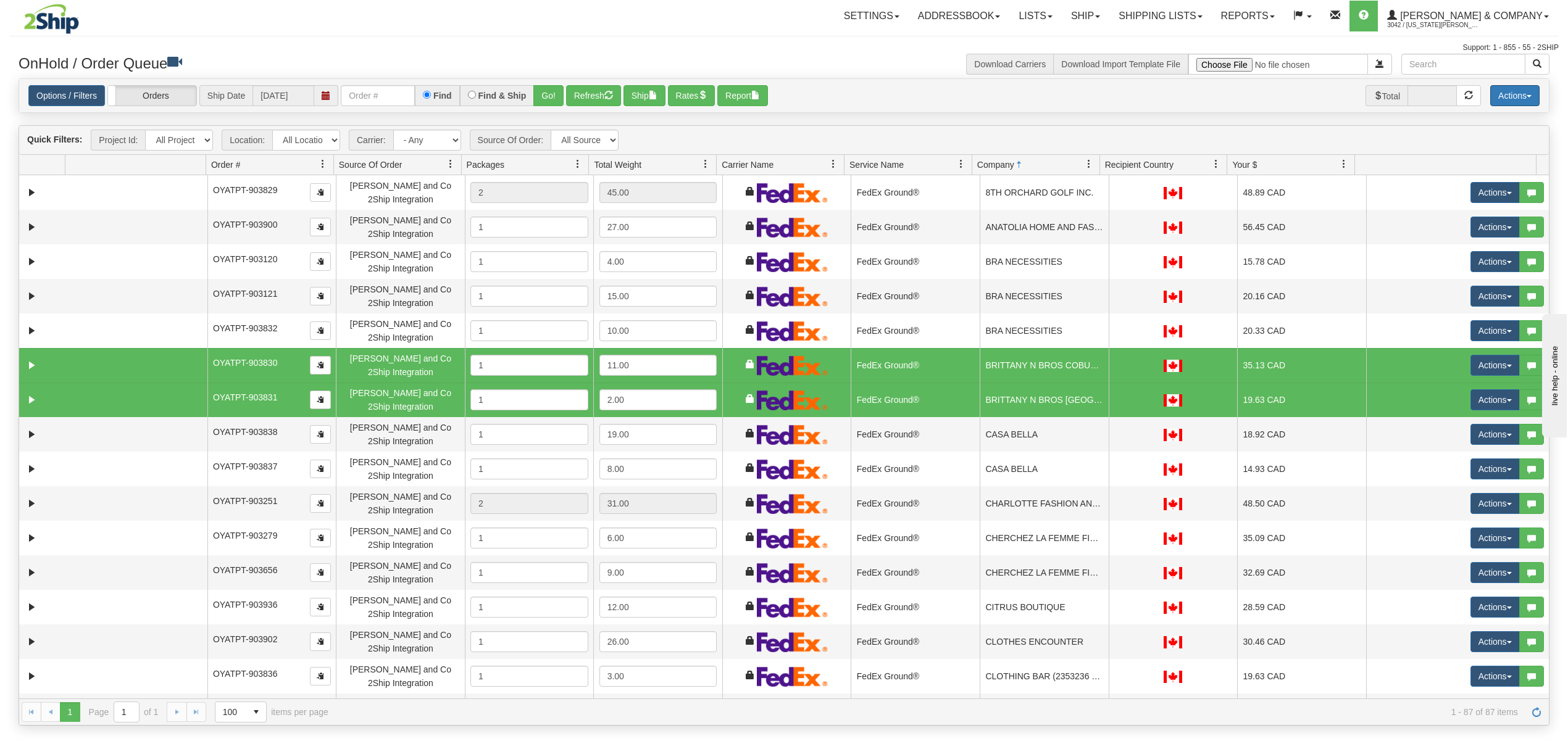
click at [1501, 95] on button "Actions" at bounding box center [1514, 96] width 50 height 21
click at [645, 95] on button "Ship" at bounding box center [644, 96] width 42 height 21
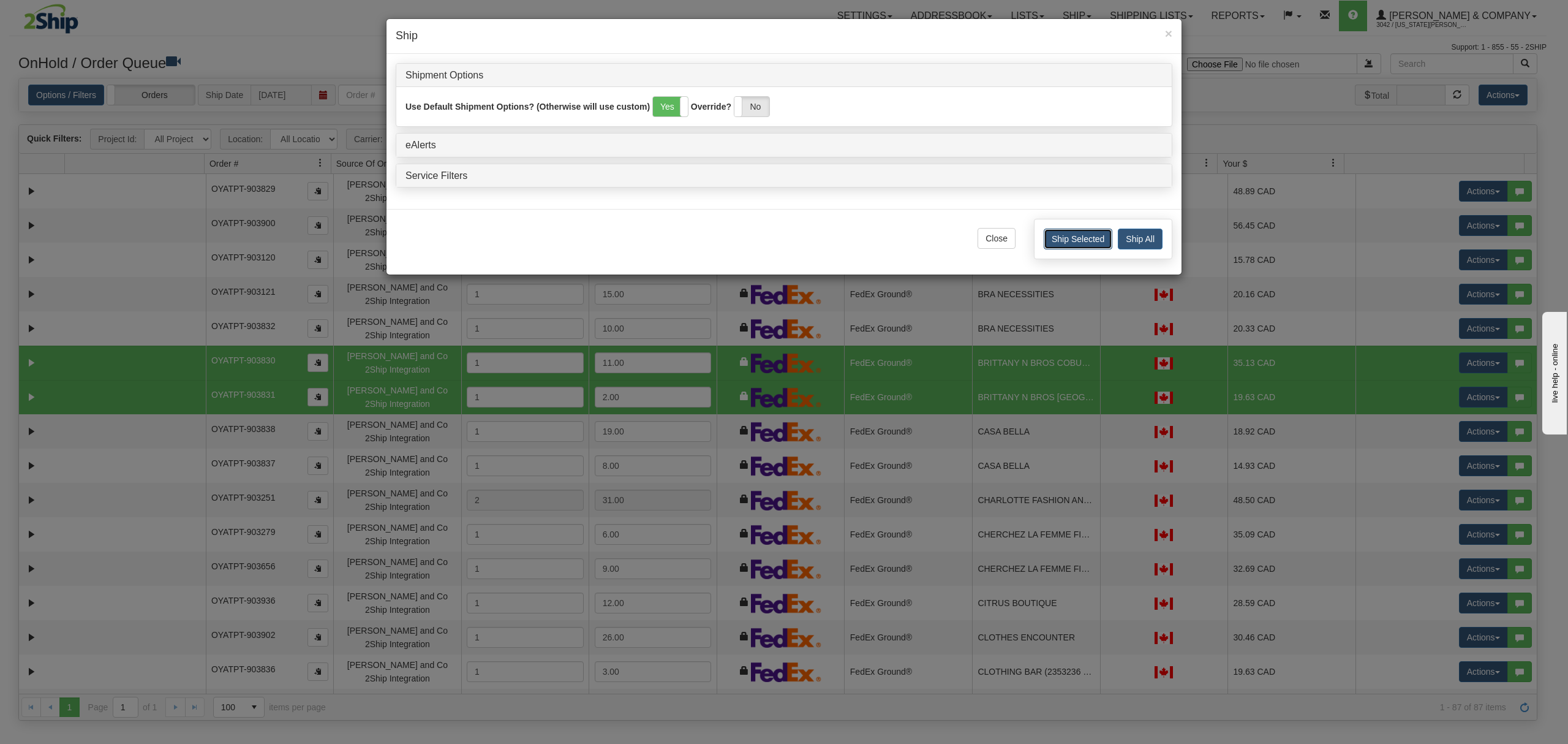
click at [1084, 235] on button "Ship Selected" at bounding box center [1078, 239] width 69 height 21
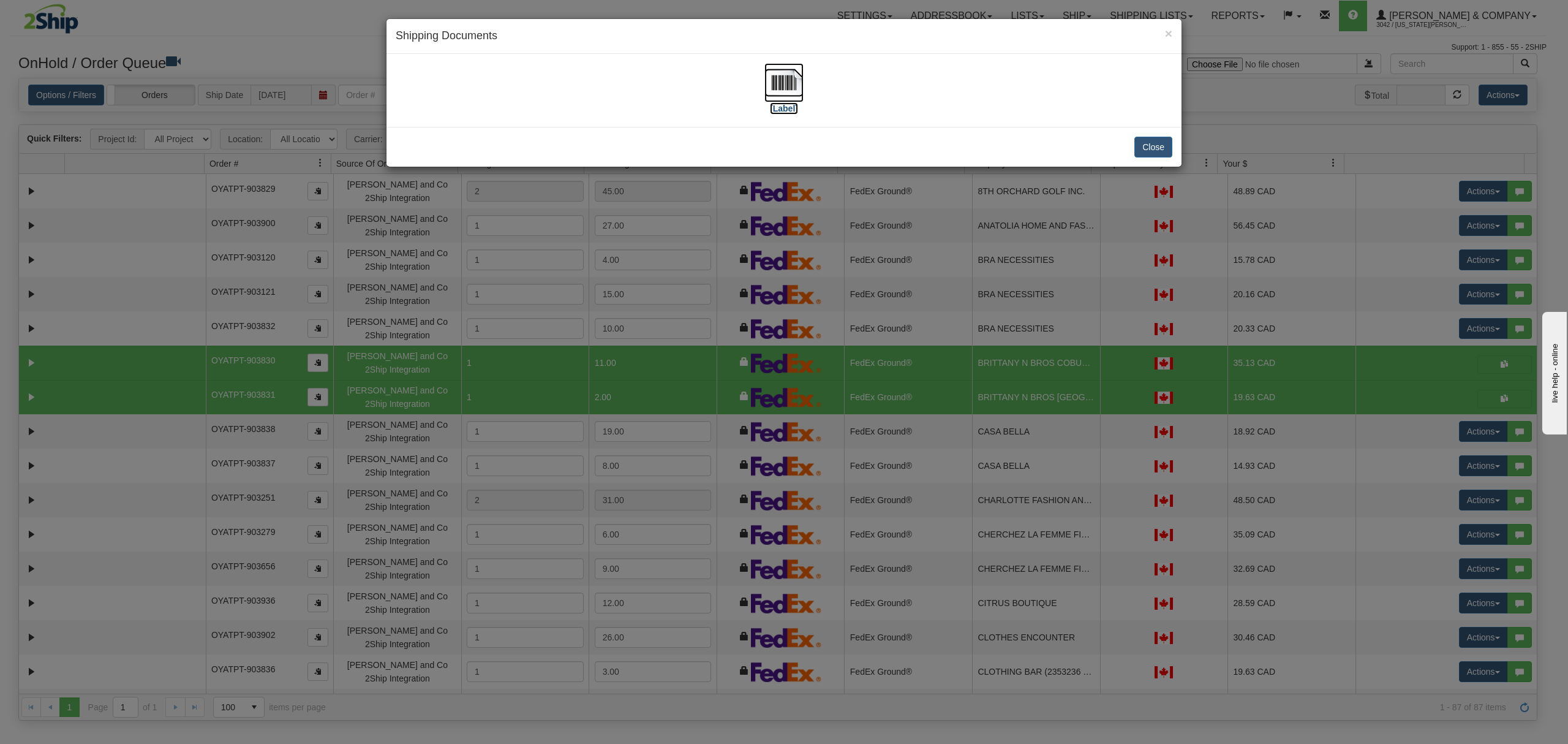
click at [777, 89] on img at bounding box center [784, 82] width 40 height 40
click at [1170, 141] on button "Close" at bounding box center [1153, 147] width 38 height 21
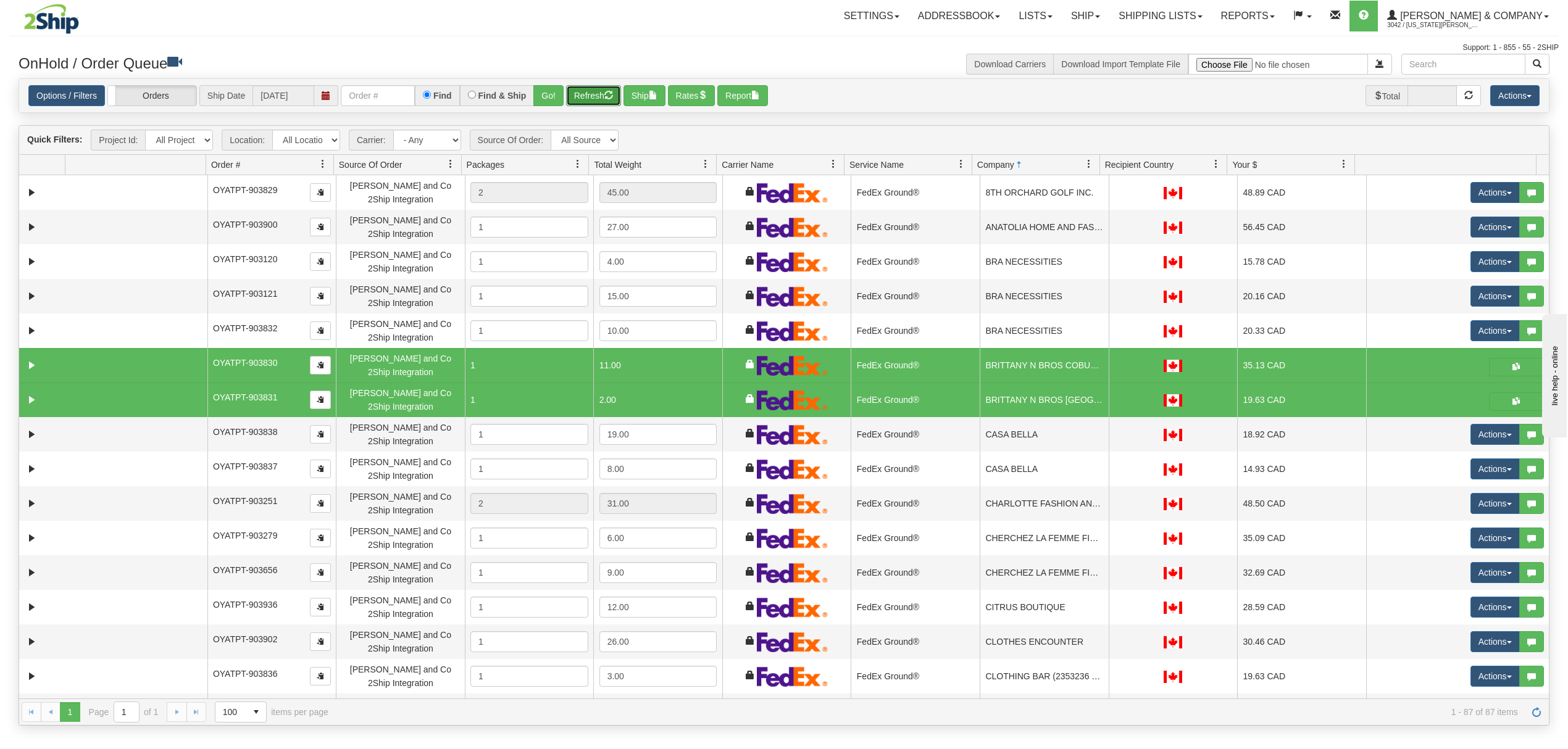
click at [609, 90] on button "Refresh" at bounding box center [593, 96] width 55 height 21
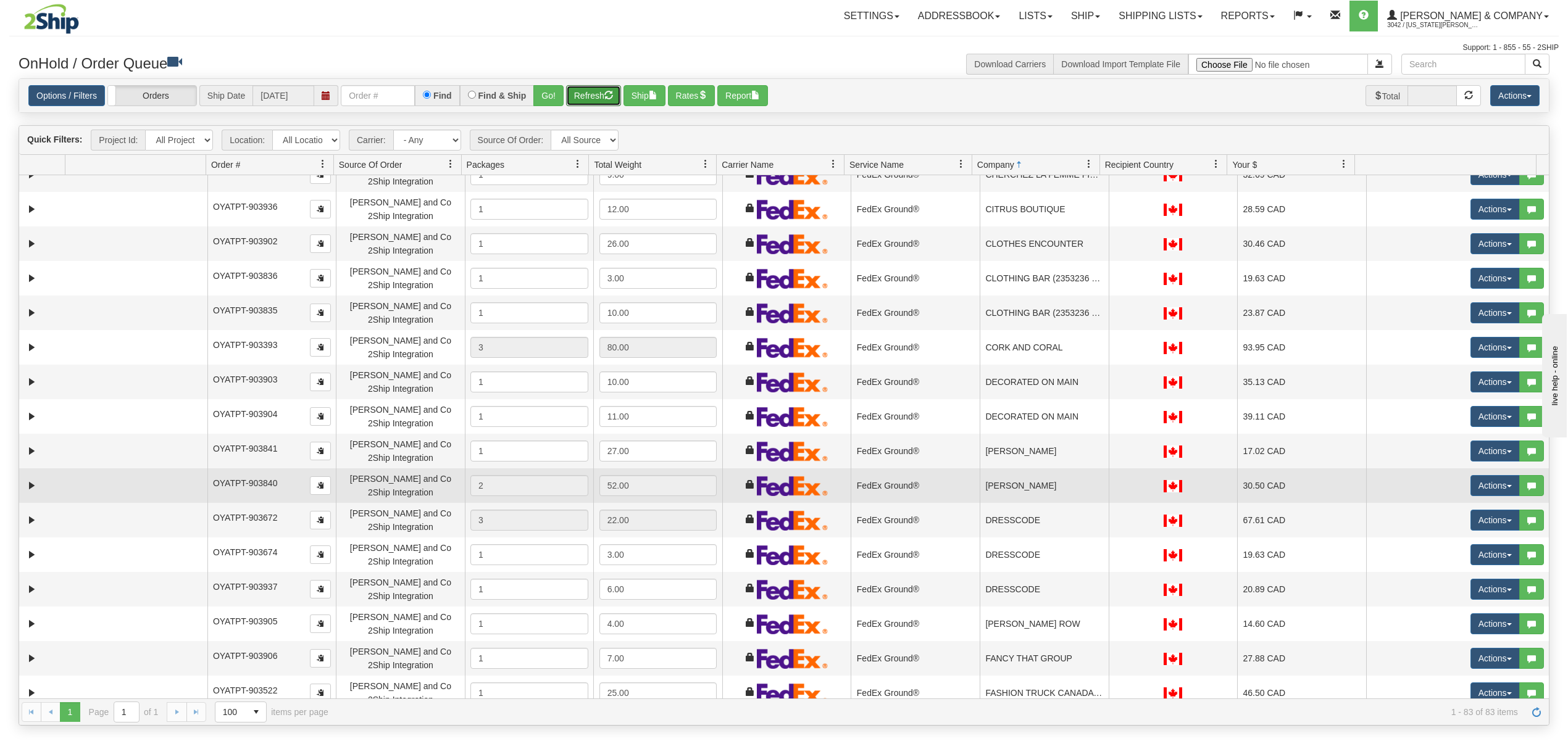
scroll to position [411, 0]
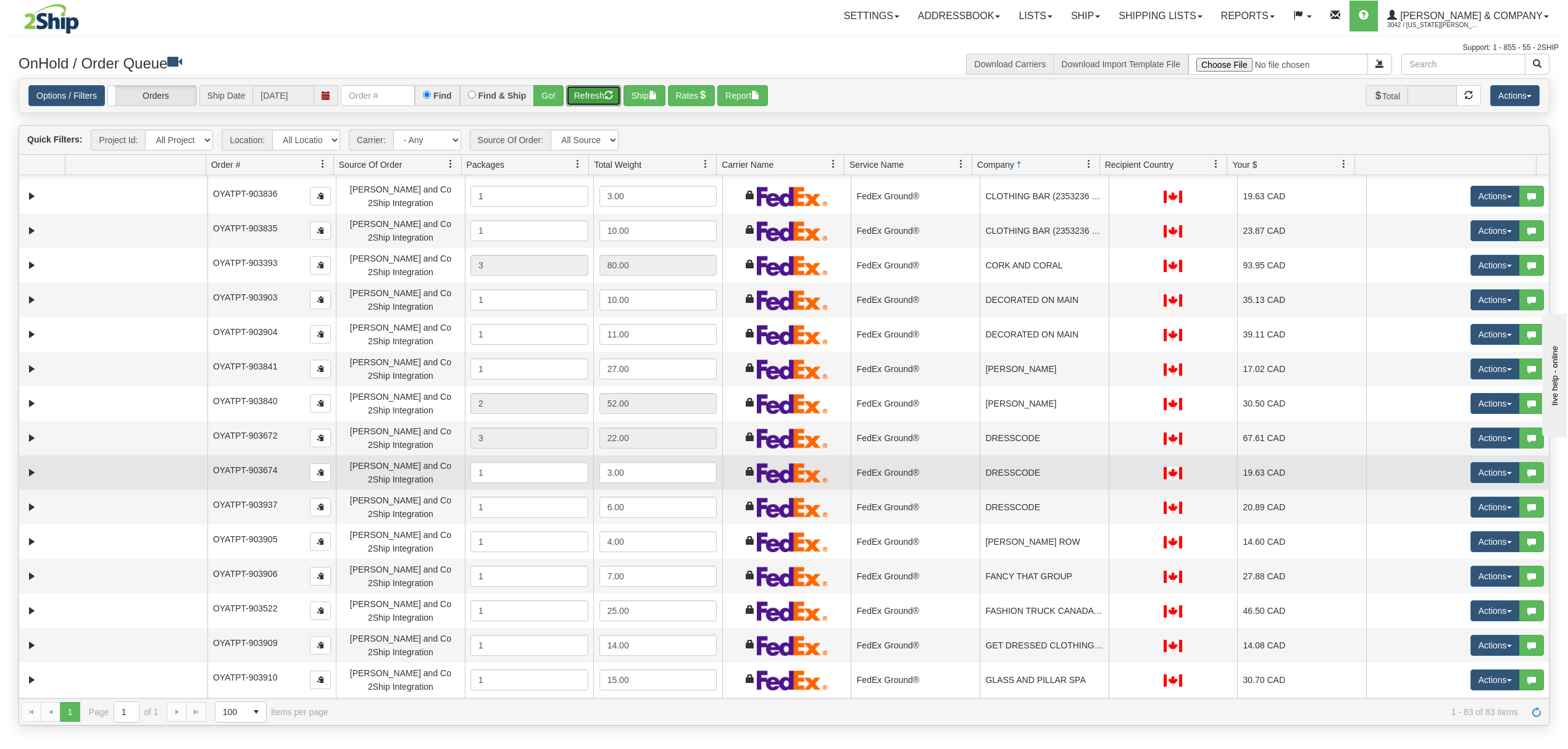
click at [1032, 463] on td "DRESSCODE" at bounding box center [1044, 472] width 129 height 35
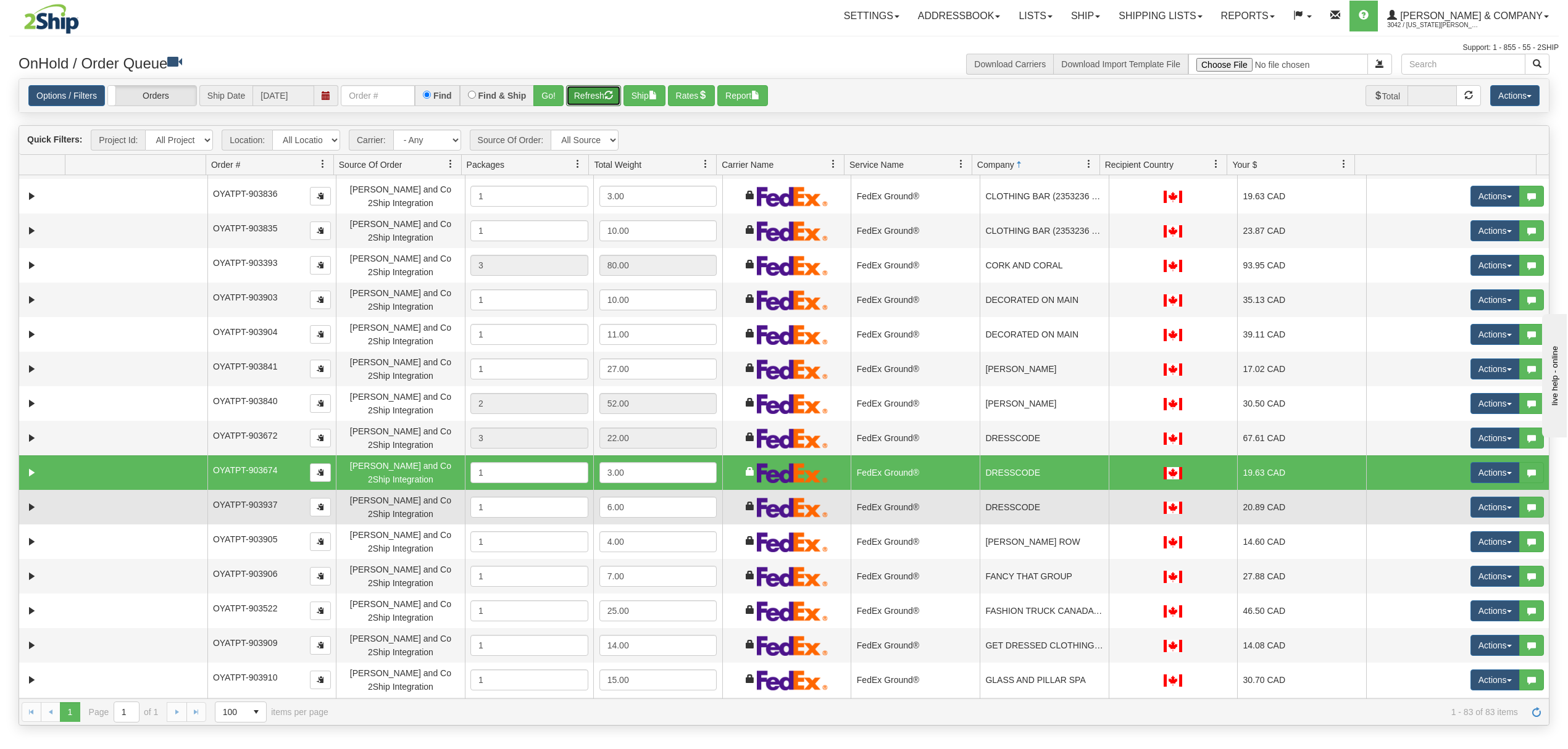
click at [1040, 507] on td "DRESSCODE" at bounding box center [1044, 507] width 129 height 35
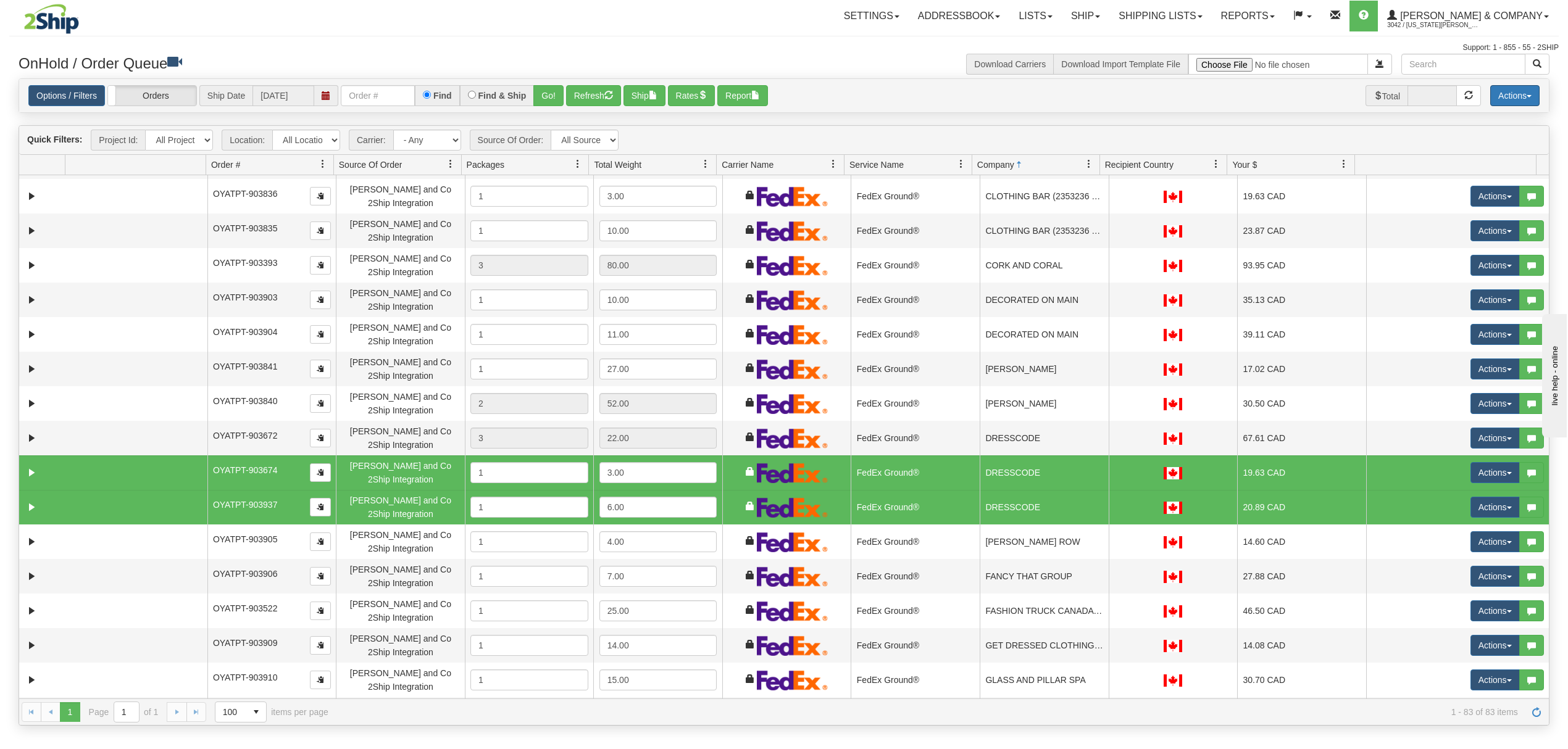
click at [1523, 102] on button "Actions" at bounding box center [1514, 96] width 50 height 21
click at [1477, 196] on link "Delete Selected" at bounding box center [1486, 195] width 104 height 16
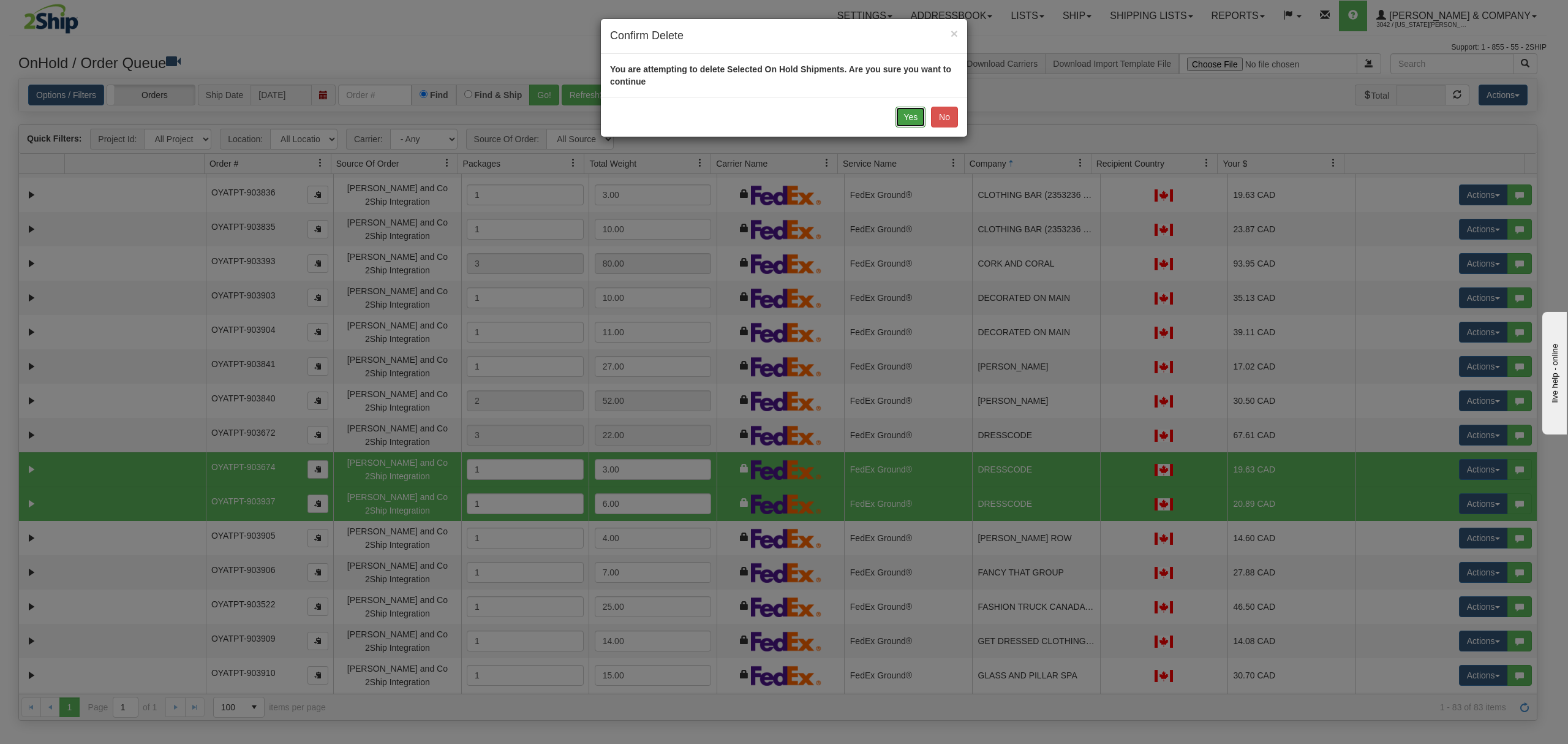
click at [904, 111] on button "Yes" at bounding box center [911, 117] width 30 height 21
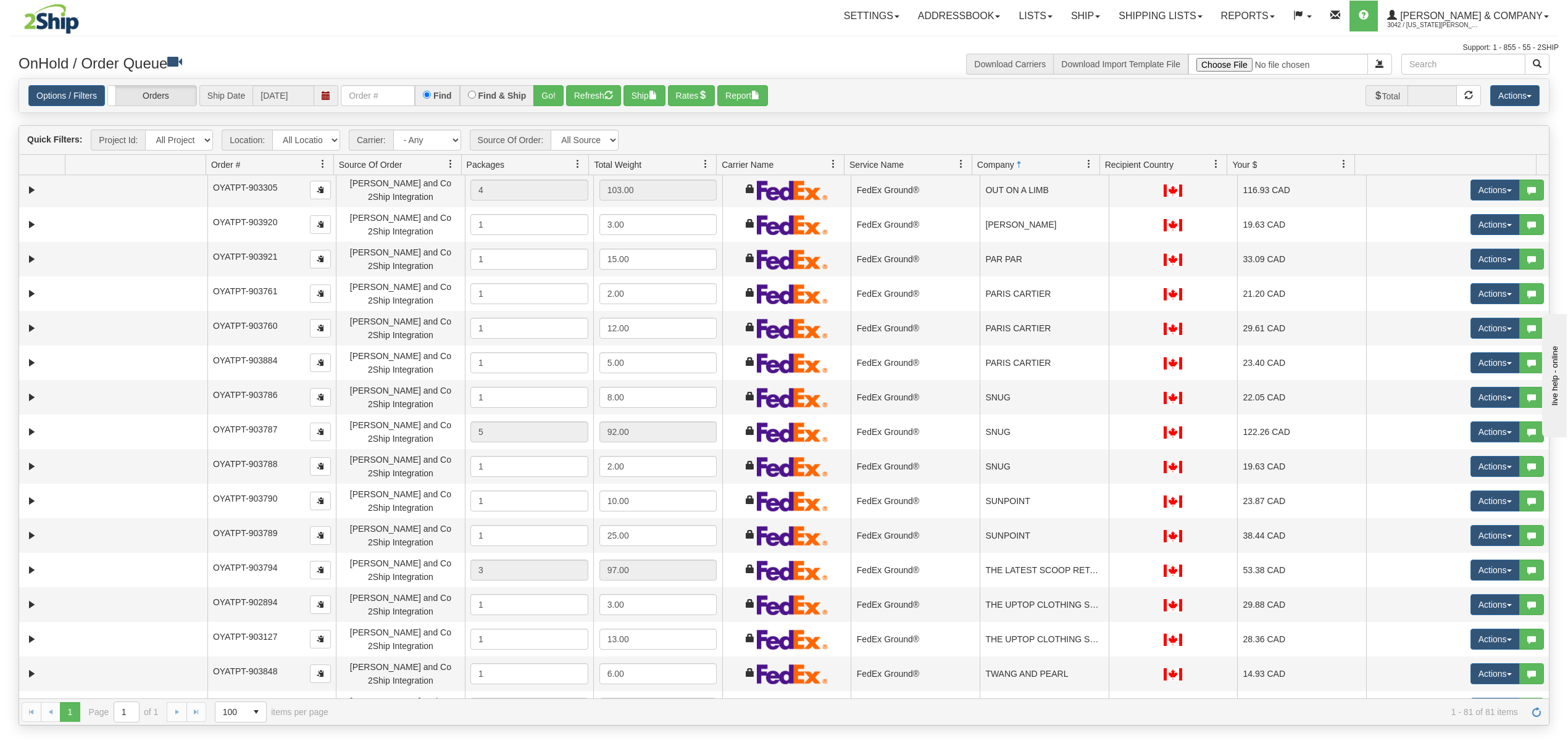
scroll to position [1810, 0]
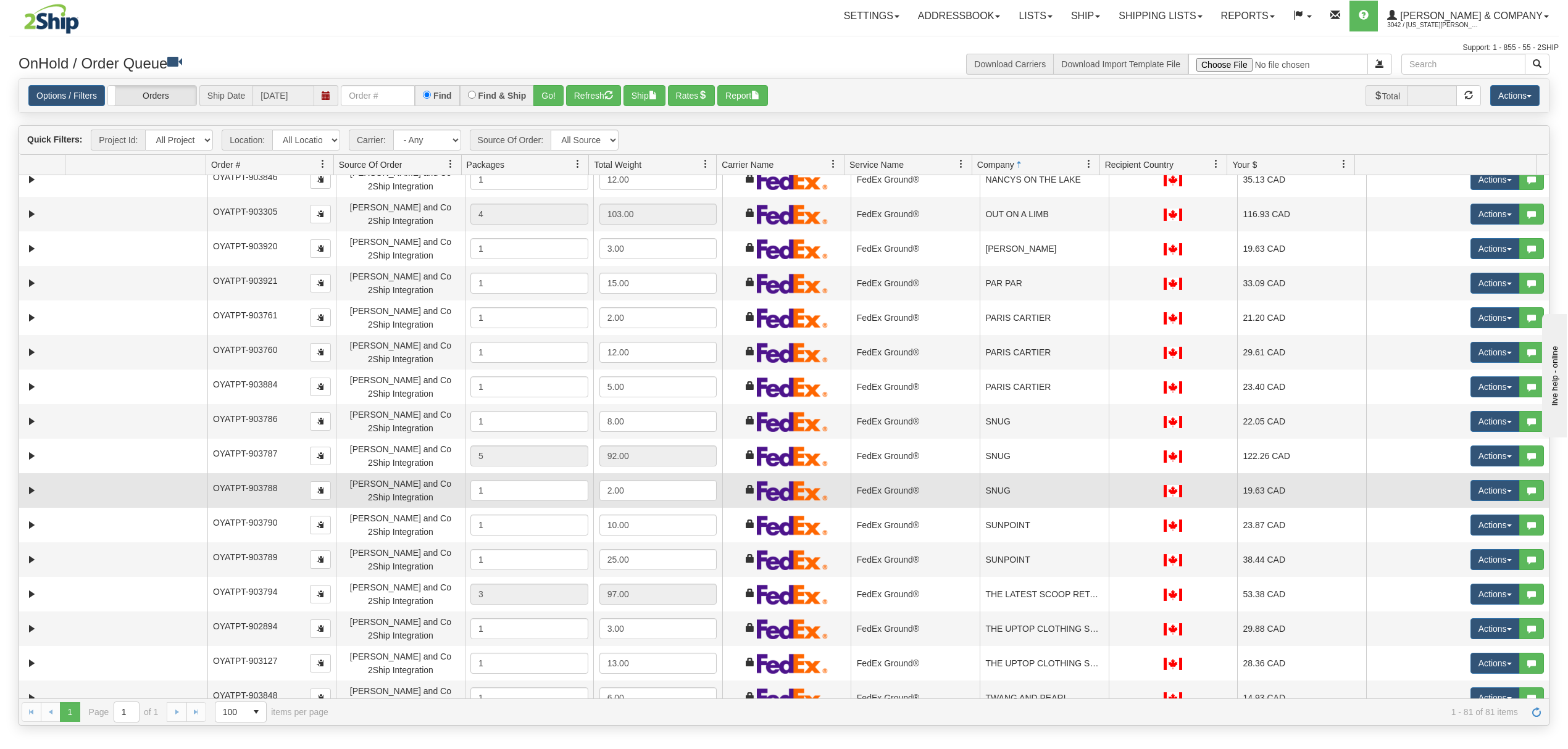
click at [1003, 483] on td "SNUG" at bounding box center [1044, 490] width 129 height 35
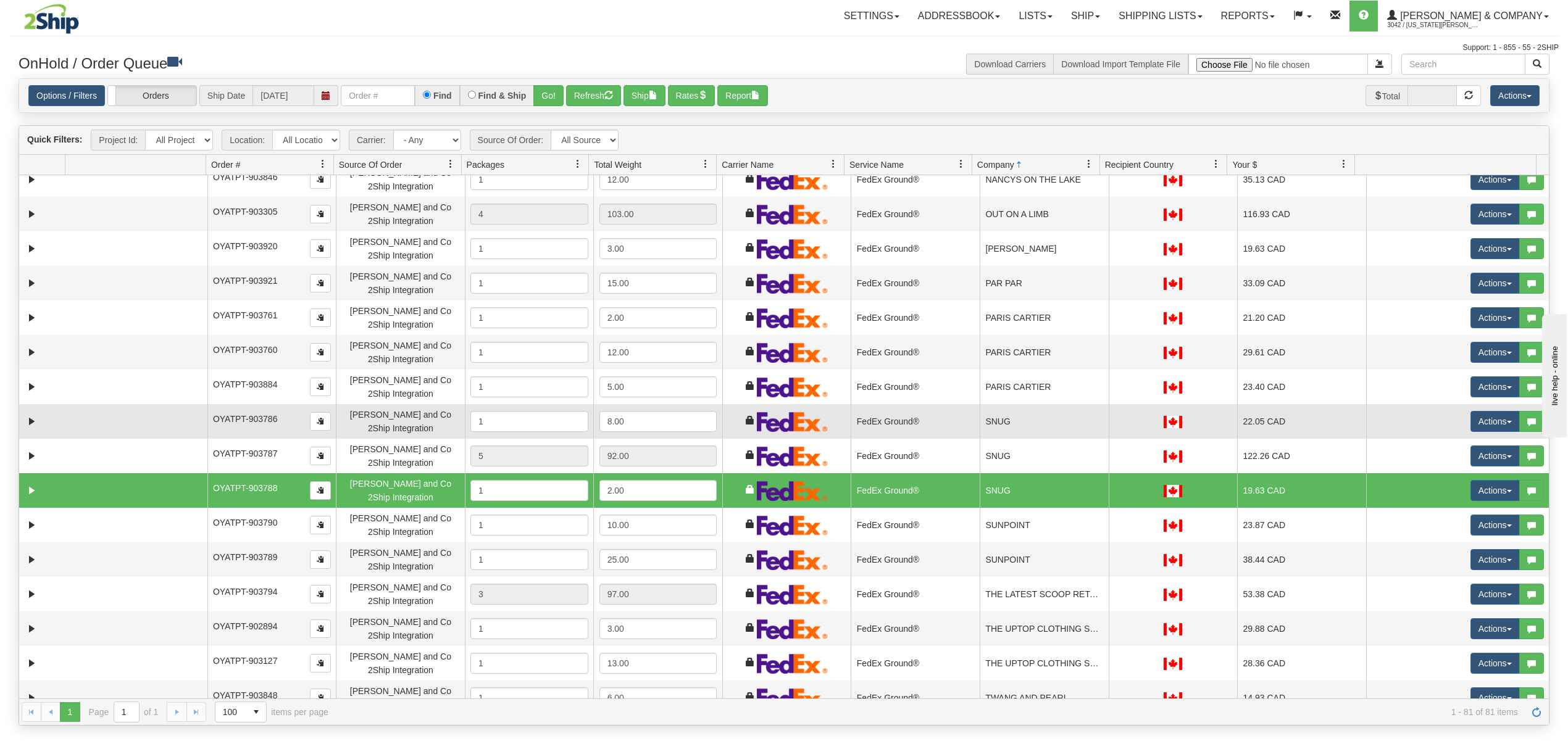
click at [1055, 425] on td "SNUG" at bounding box center [1044, 421] width 129 height 35
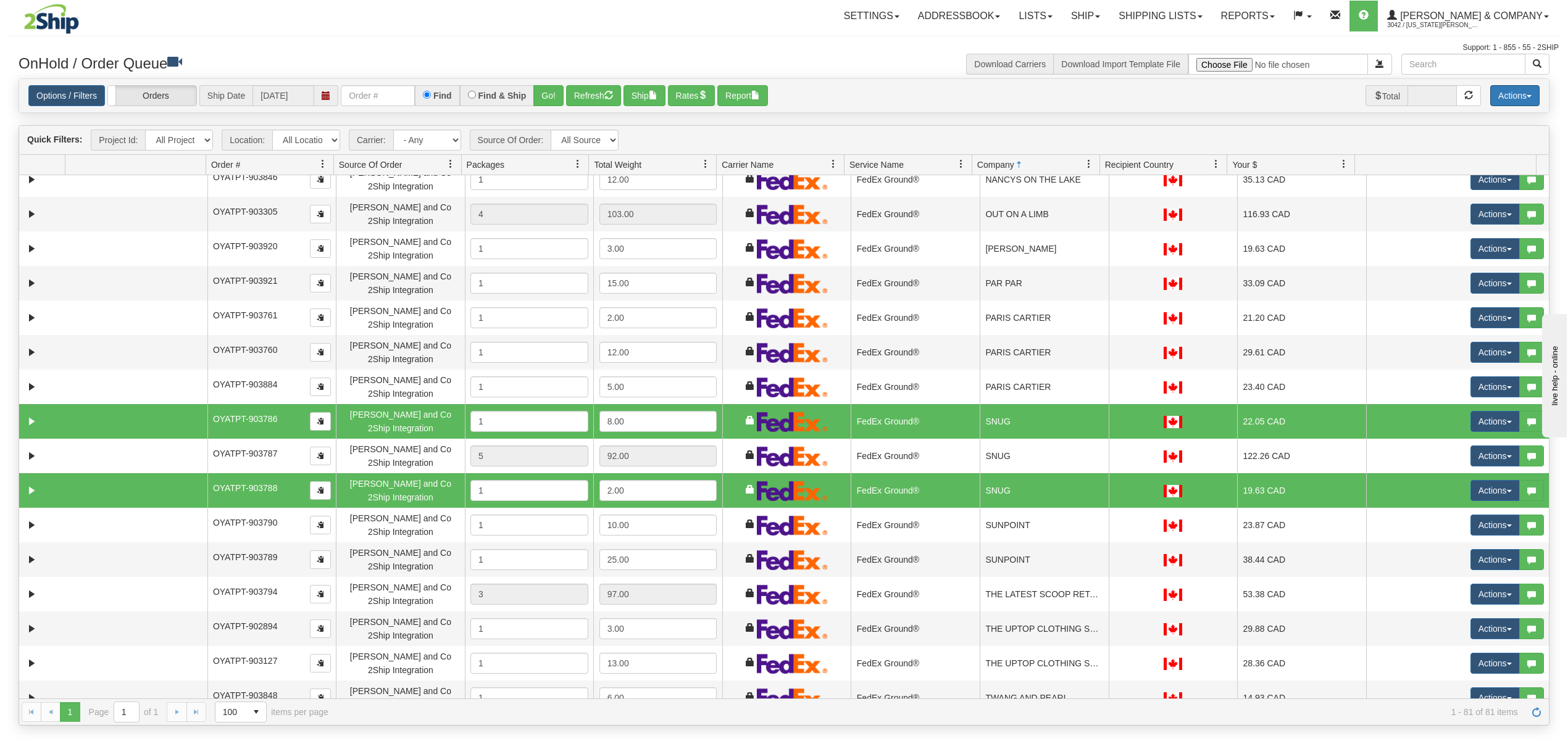
click at [1526, 92] on button "Actions" at bounding box center [1514, 96] width 50 height 21
click at [1460, 198] on link "Delete Selected" at bounding box center [1486, 195] width 104 height 16
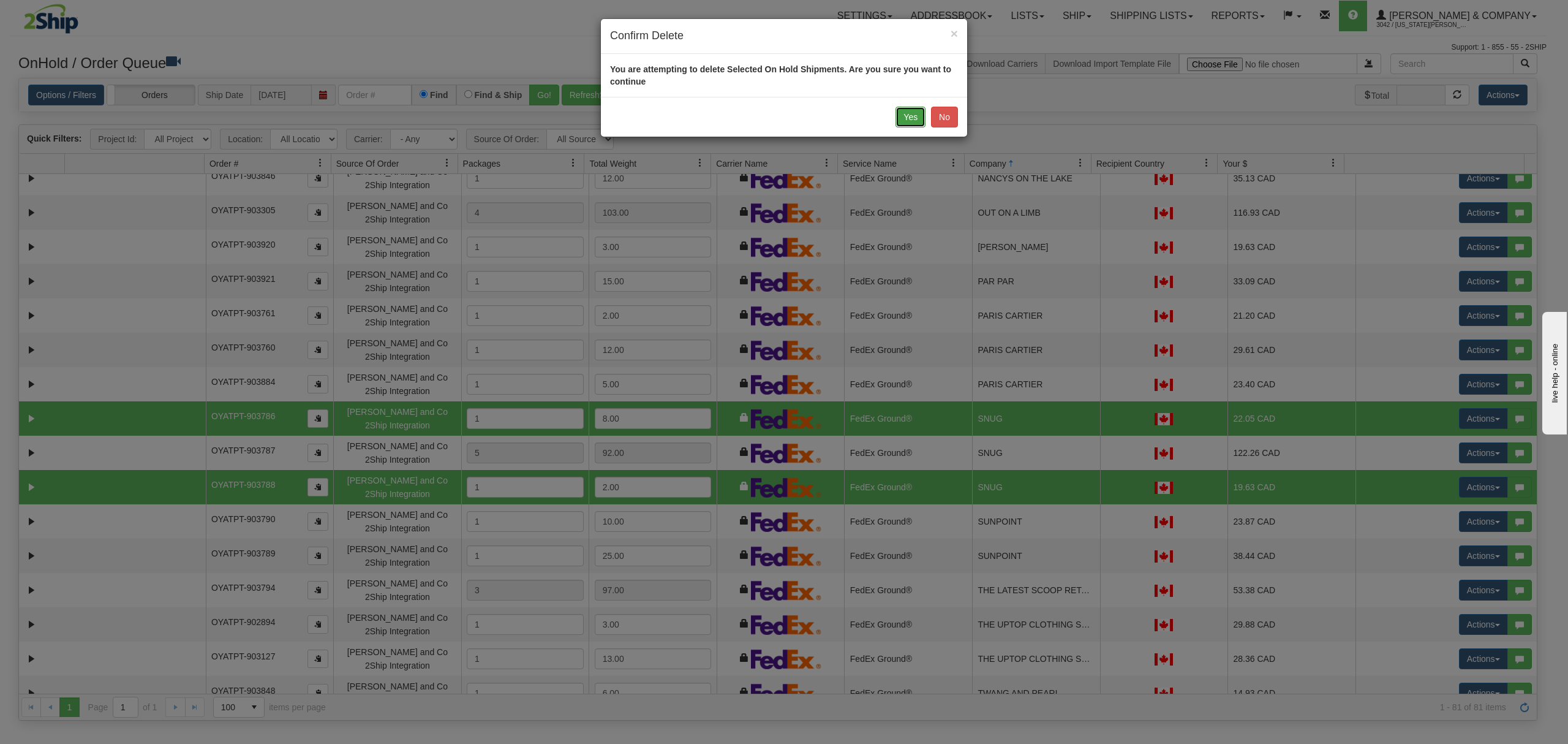
click at [905, 119] on button "Yes" at bounding box center [911, 117] width 30 height 21
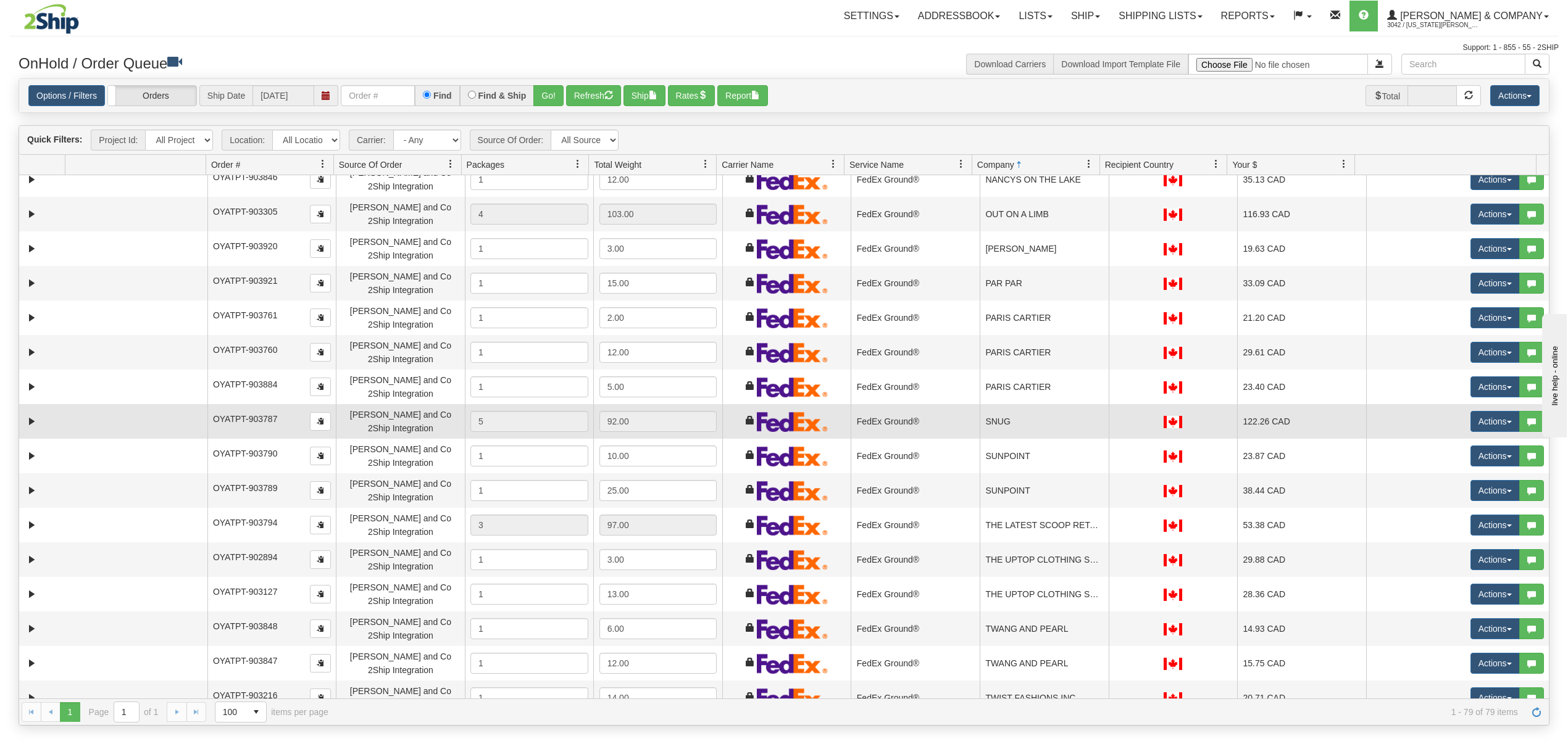
click at [1069, 414] on td "SNUG" at bounding box center [1044, 421] width 129 height 35
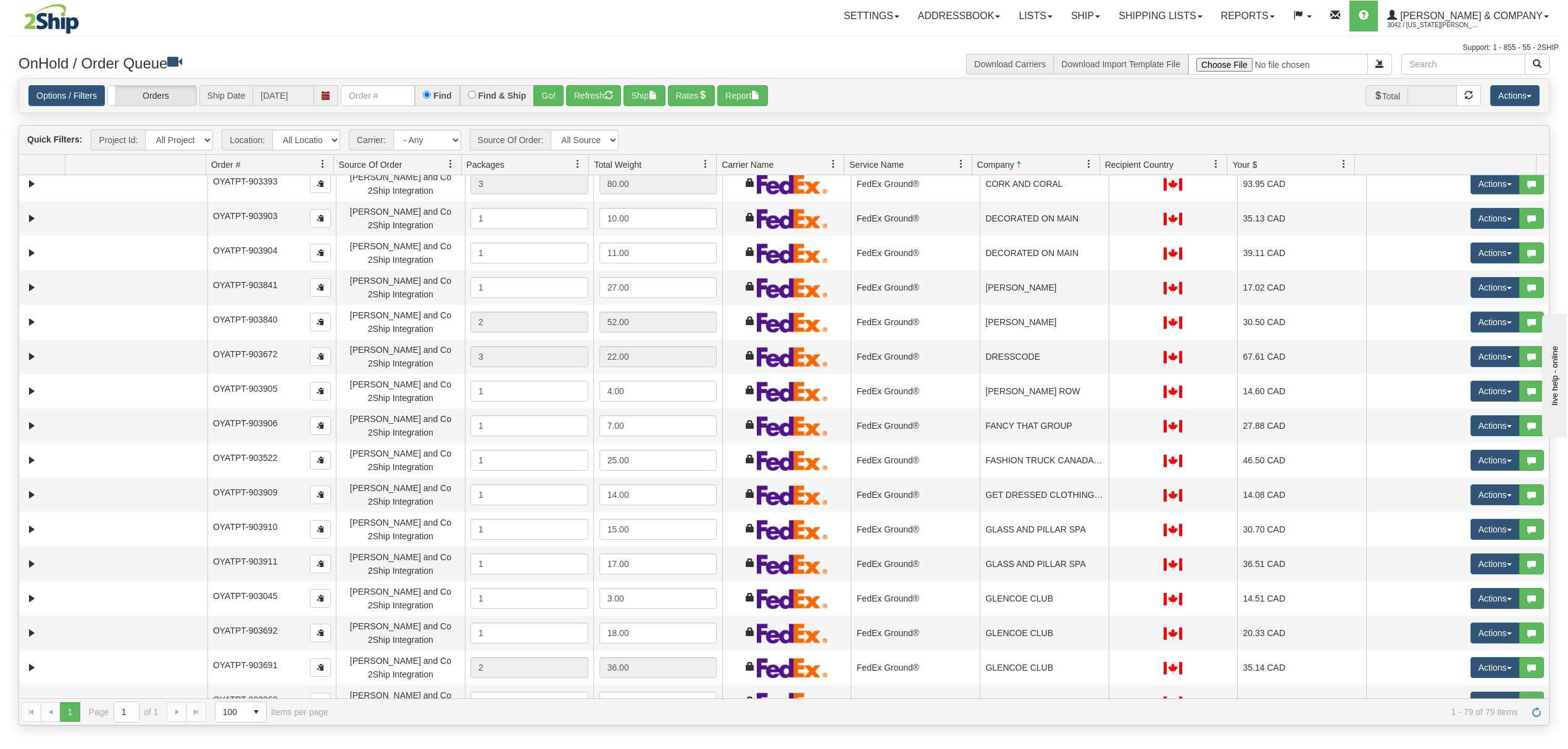
scroll to position [494, 0]
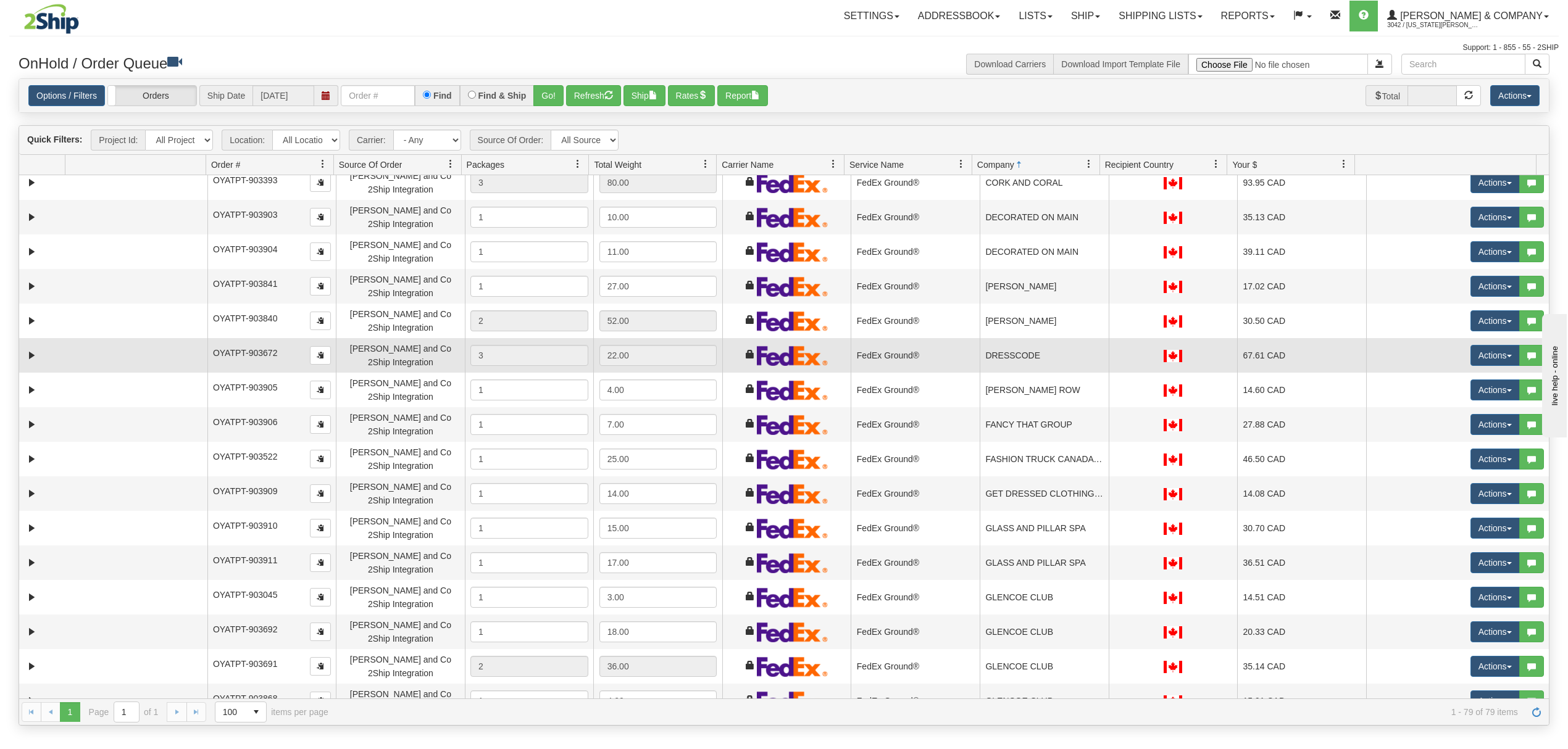
click at [1043, 364] on td "DRESSCODE" at bounding box center [1044, 355] width 129 height 35
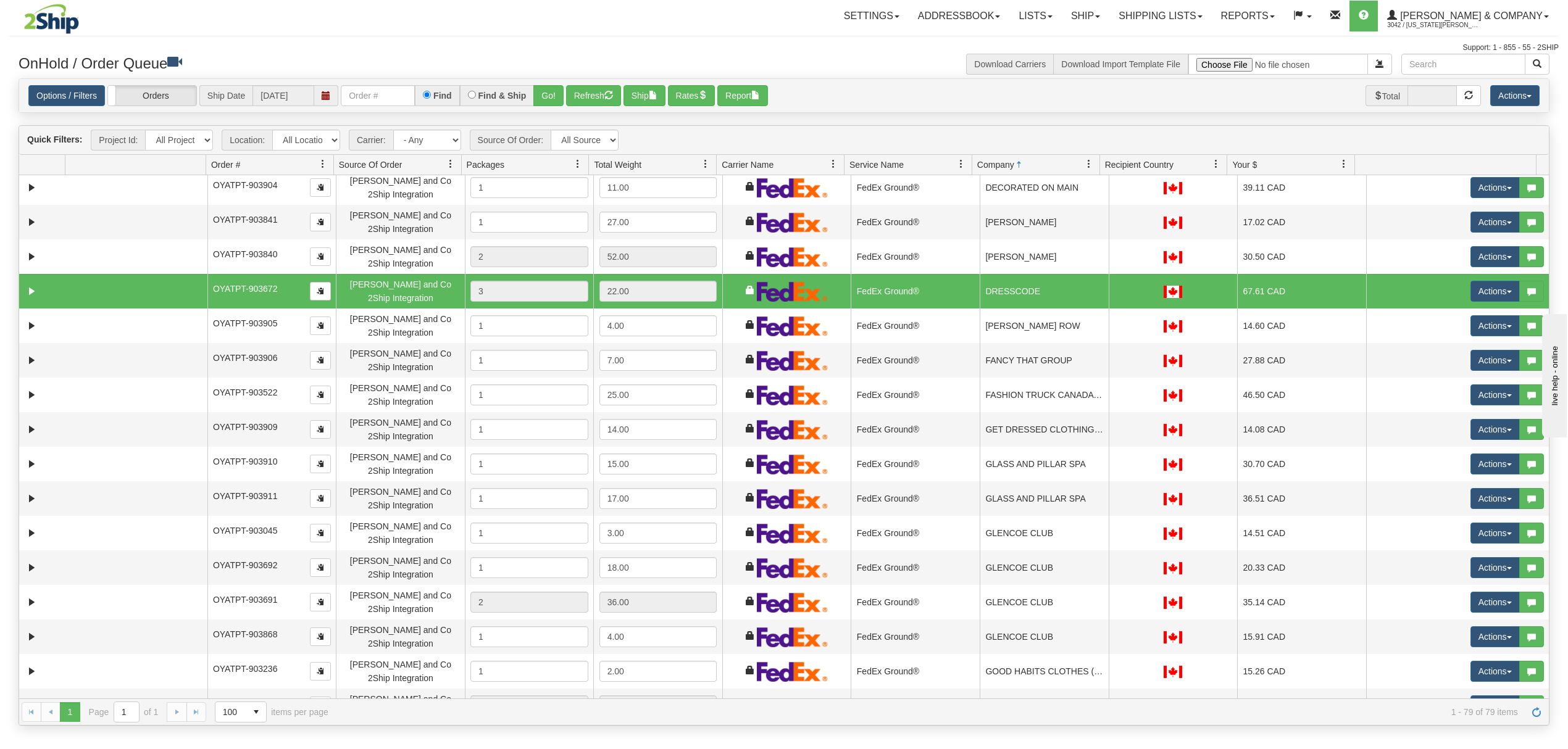
scroll to position [411, 0]
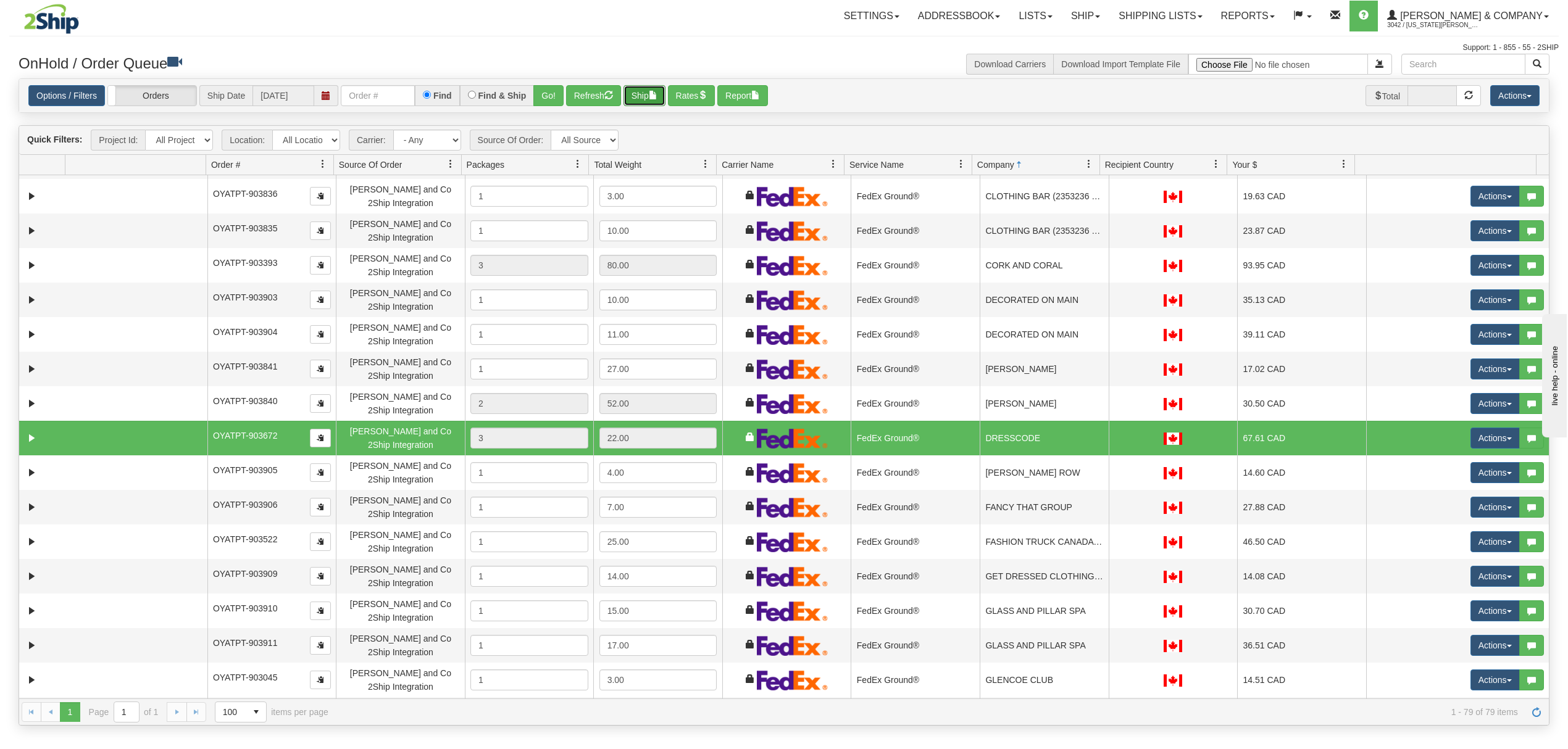
click at [638, 87] on button "Ship" at bounding box center [644, 96] width 42 height 21
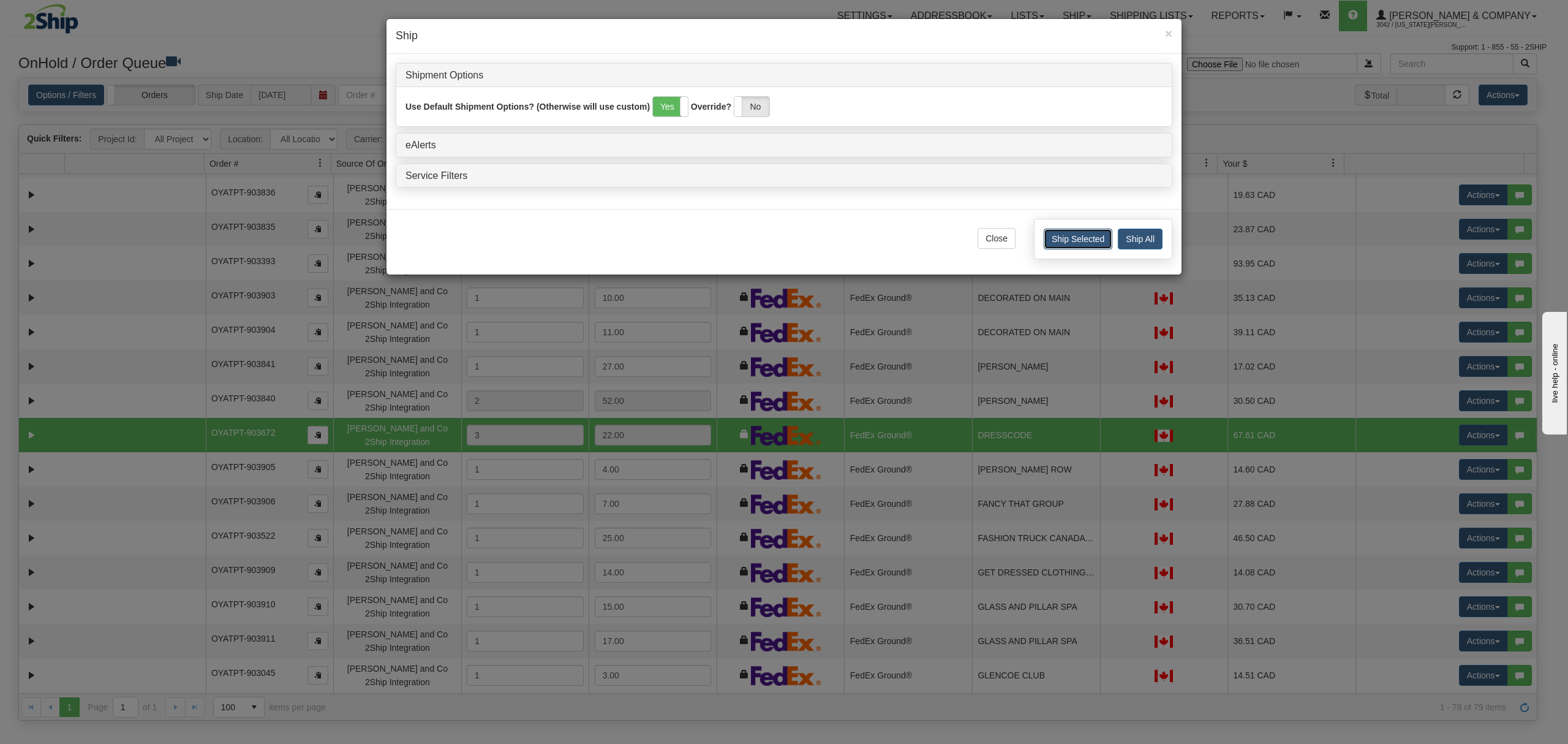
click at [1058, 238] on button "Ship Selected" at bounding box center [1078, 239] width 69 height 21
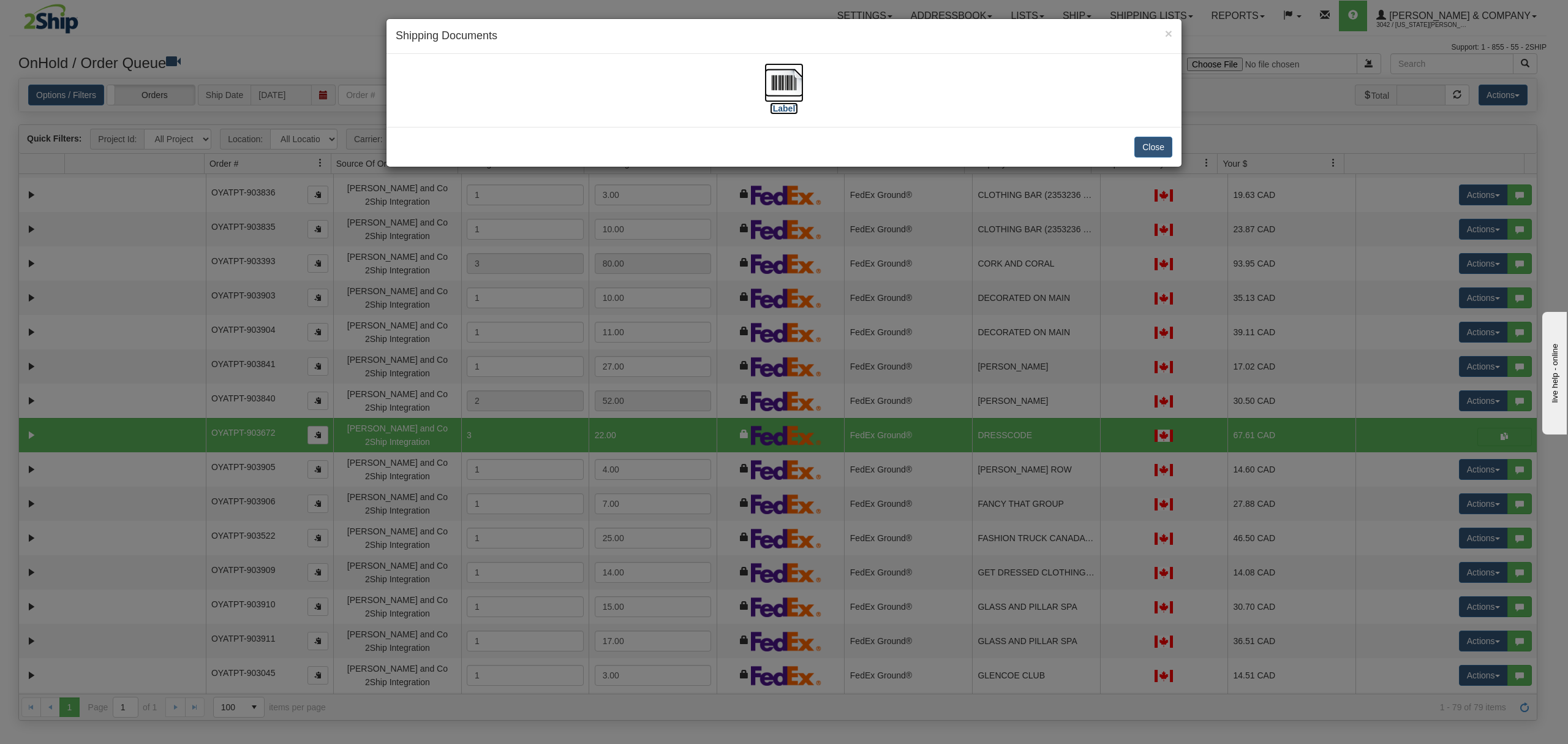
click at [775, 84] on img at bounding box center [784, 82] width 40 height 40
click at [1148, 139] on button "Close" at bounding box center [1153, 147] width 38 height 21
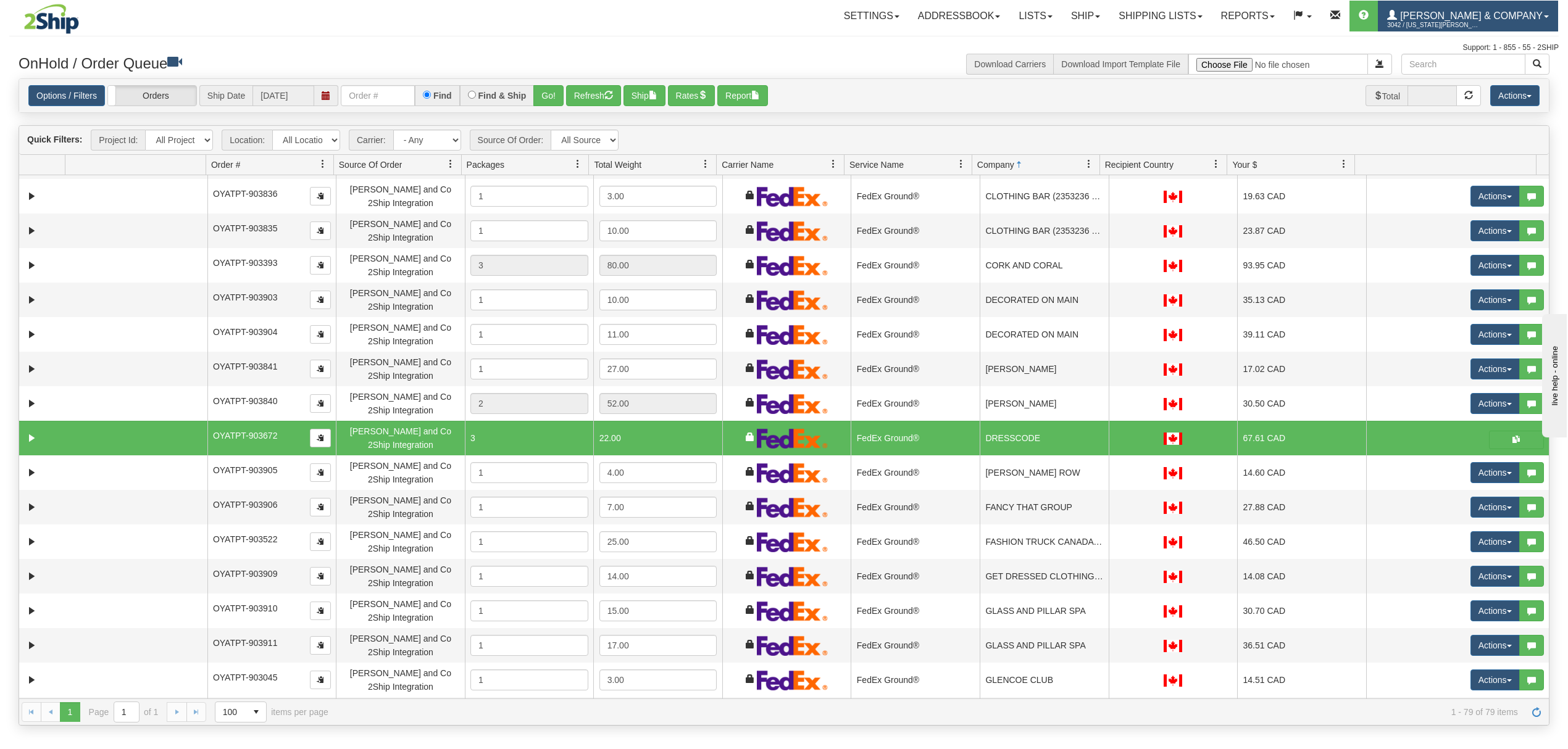
click at [1537, 20] on span "[PERSON_NAME] & Company" at bounding box center [1469, 16] width 146 height 10
click at [1494, 77] on link "LOG OUT" at bounding box center [1494, 75] width 125 height 16
